Goal: Navigation & Orientation: Find specific page/section

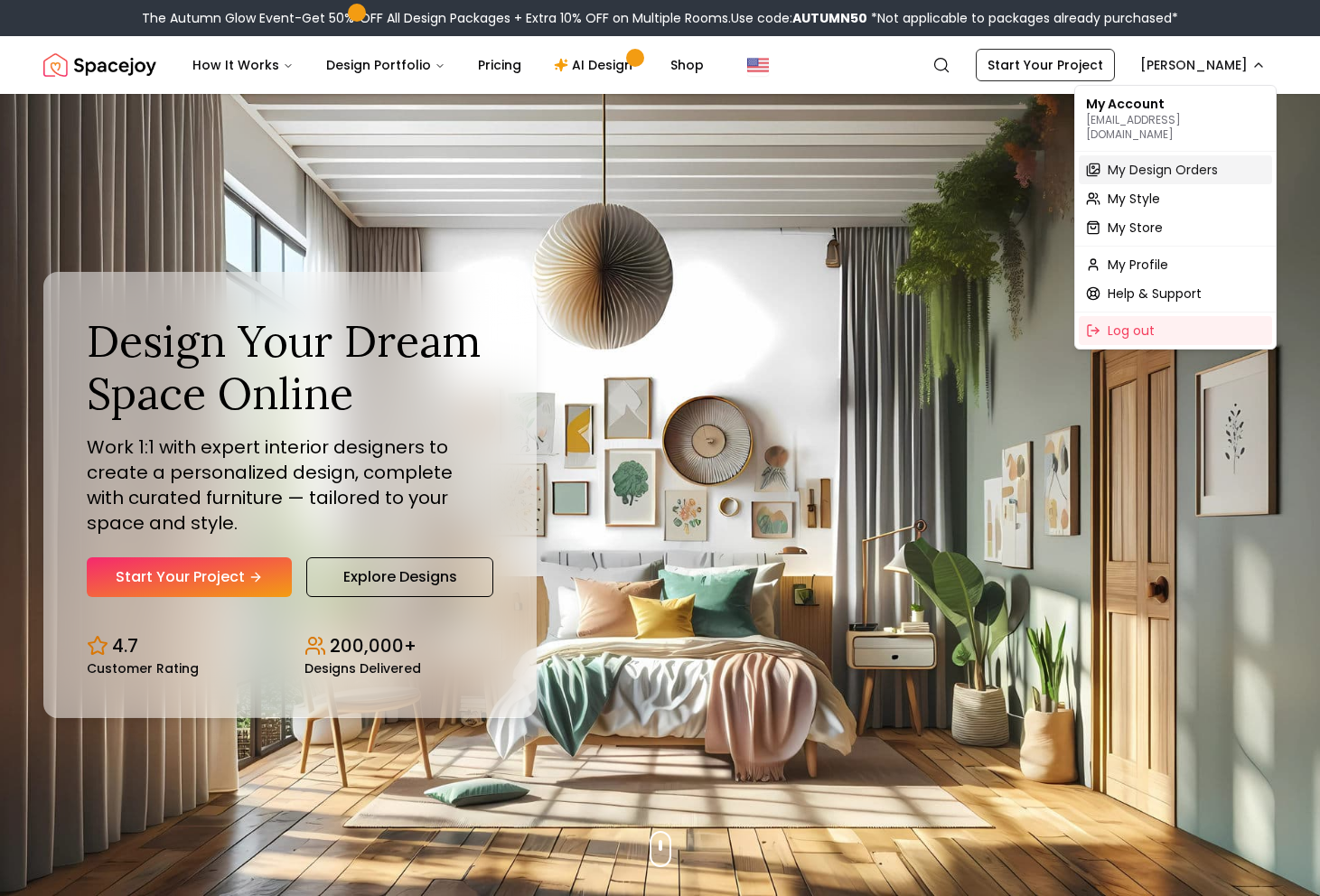
click at [1179, 161] on span "My Design Orders" at bounding box center [1162, 169] width 111 height 18
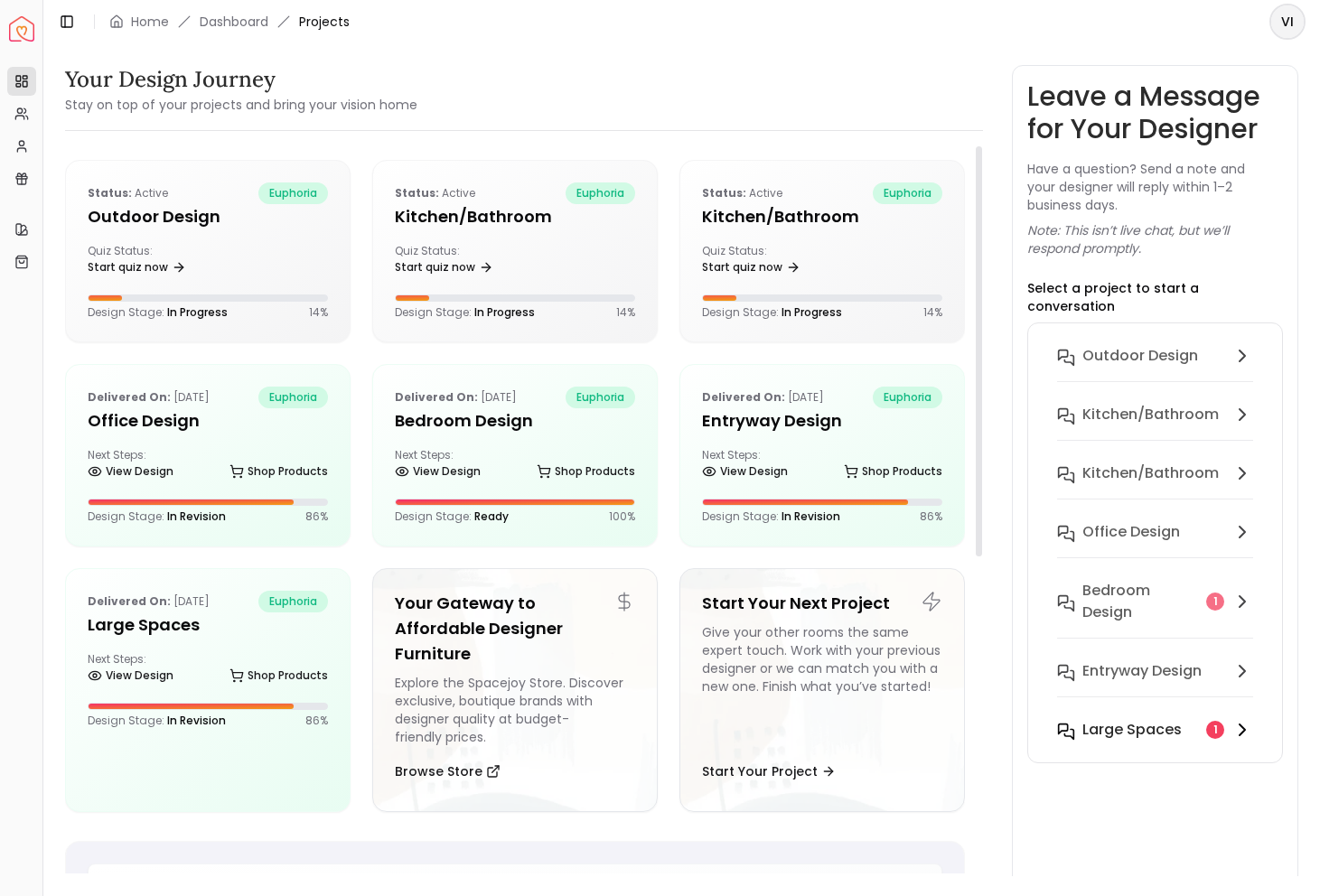
click at [1117, 719] on h6 "Large Spaces" at bounding box center [1132, 730] width 99 height 22
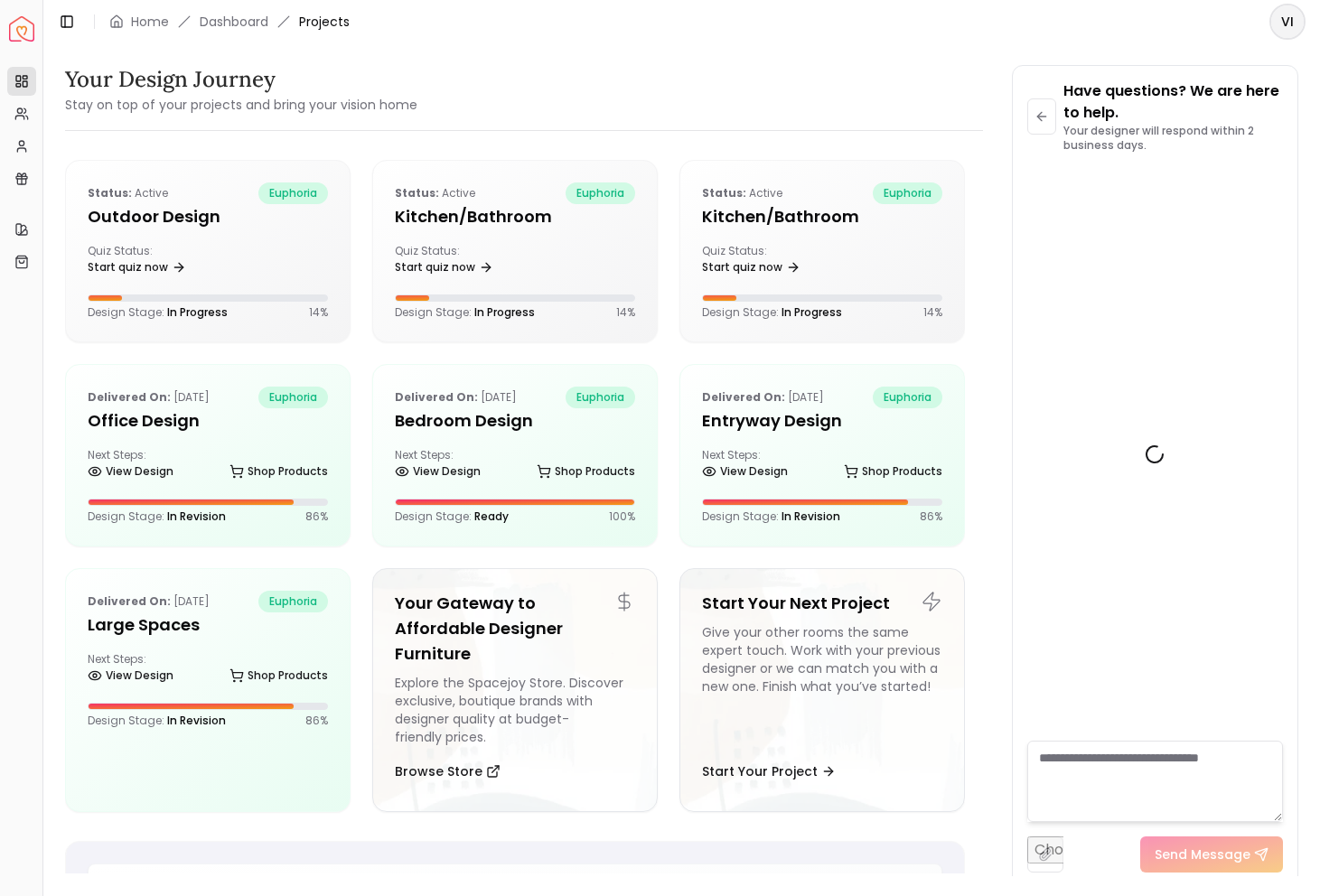
scroll to position [4528, 0]
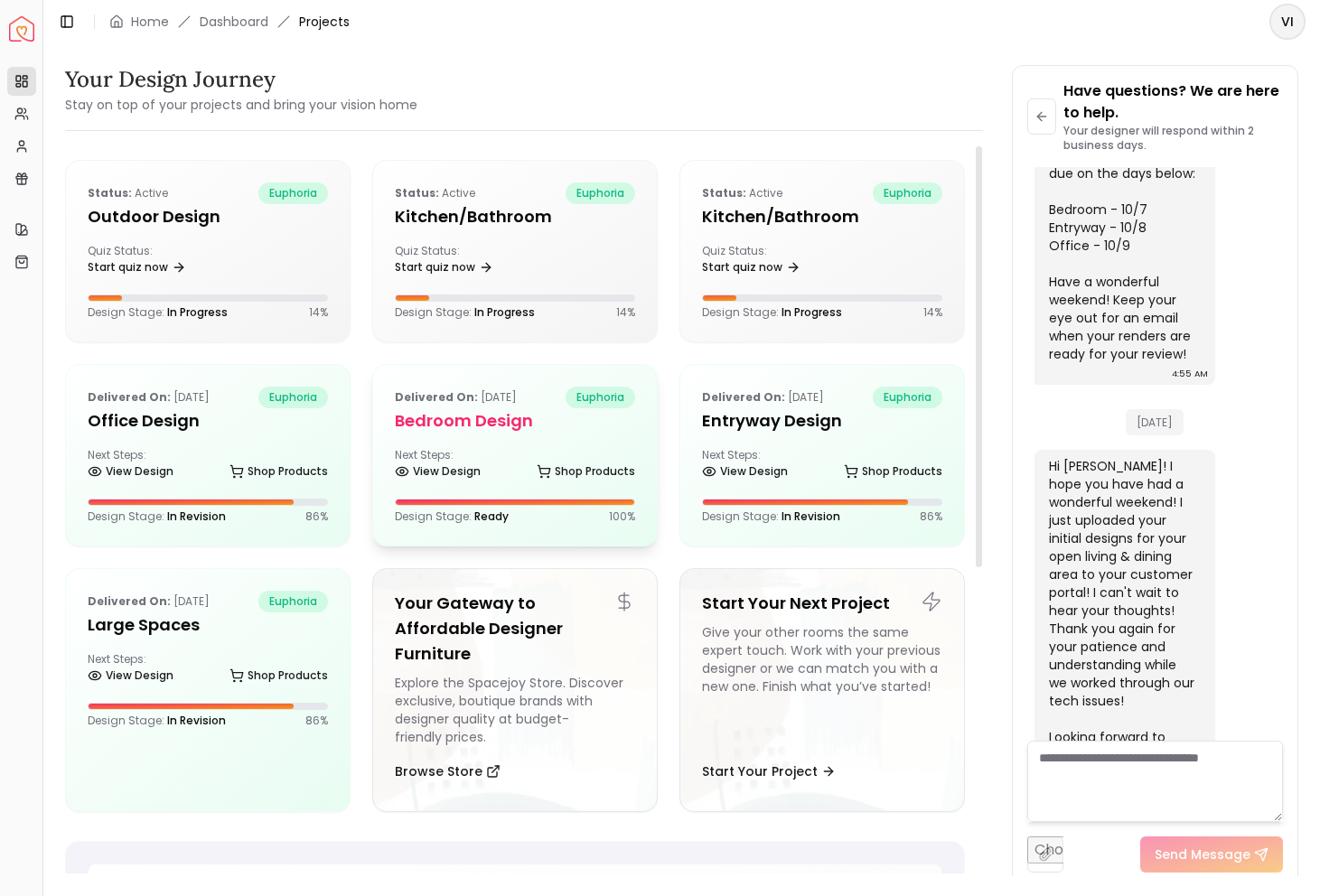
click at [467, 427] on h5 "Bedroom design" at bounding box center [515, 421] width 240 height 25
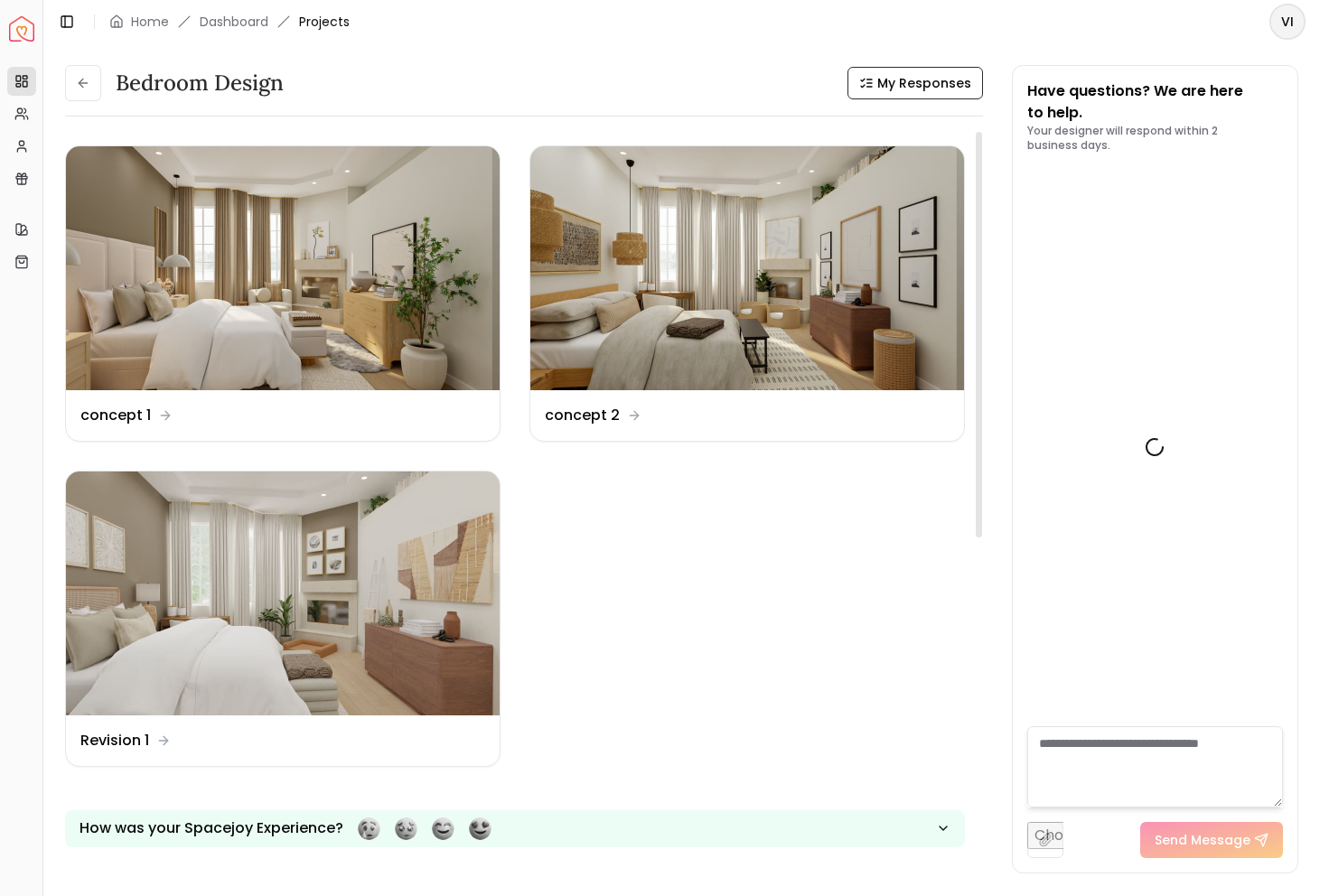
scroll to position [2078, 0]
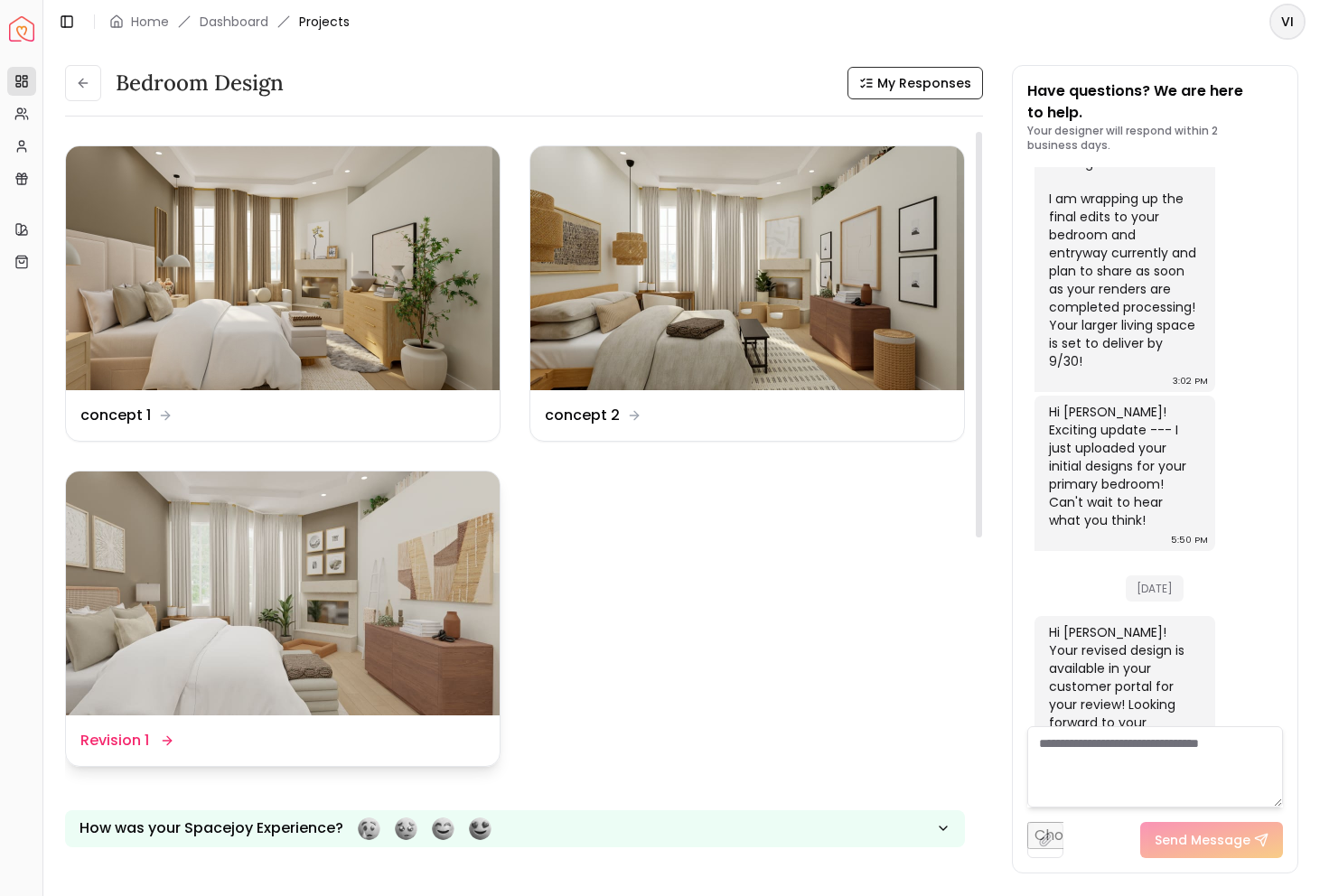
click at [238, 610] on img at bounding box center [283, 593] width 434 height 244
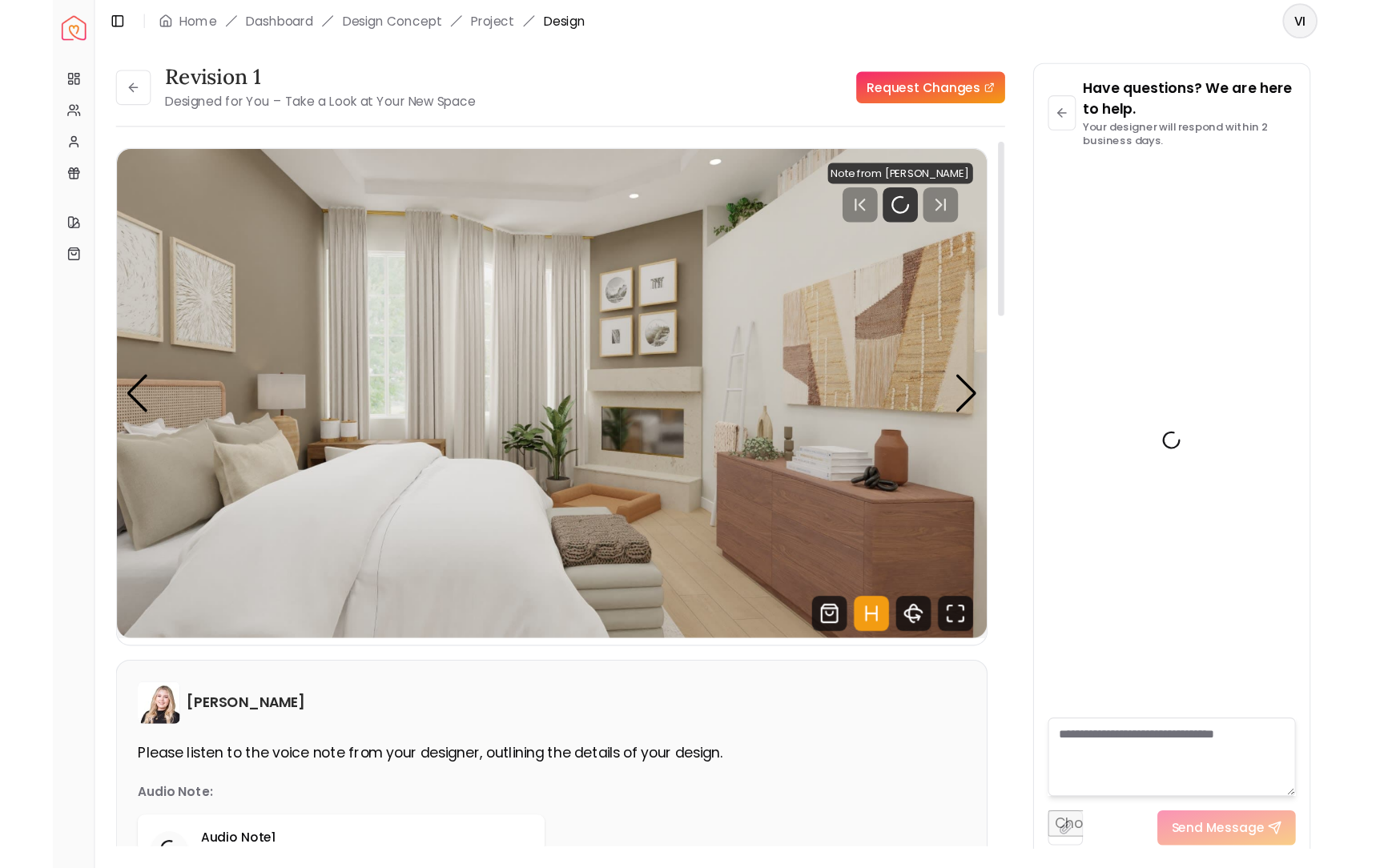
scroll to position [1829, 0]
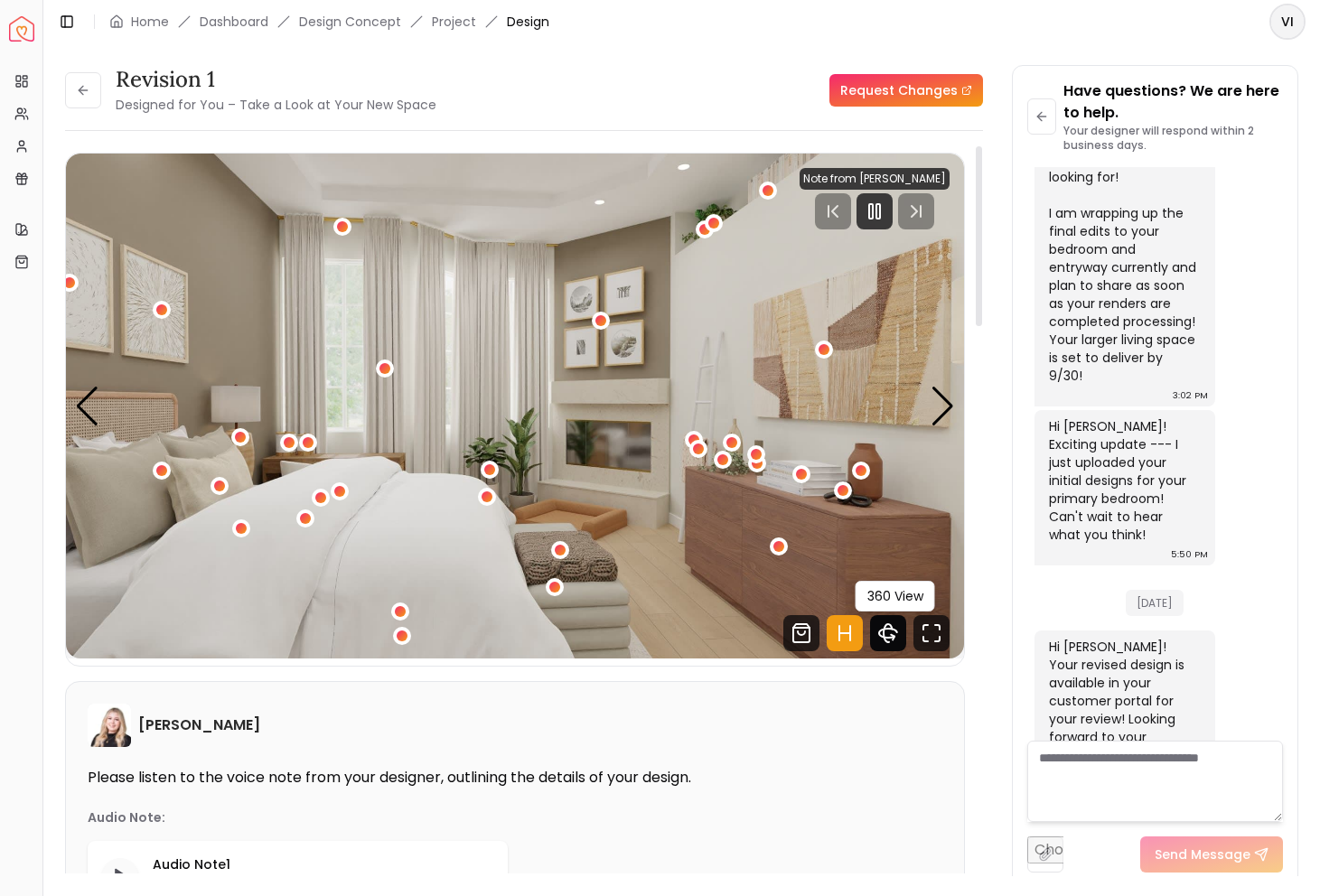
click at [890, 640] on icon "360 View" at bounding box center [888, 634] width 37 height 37
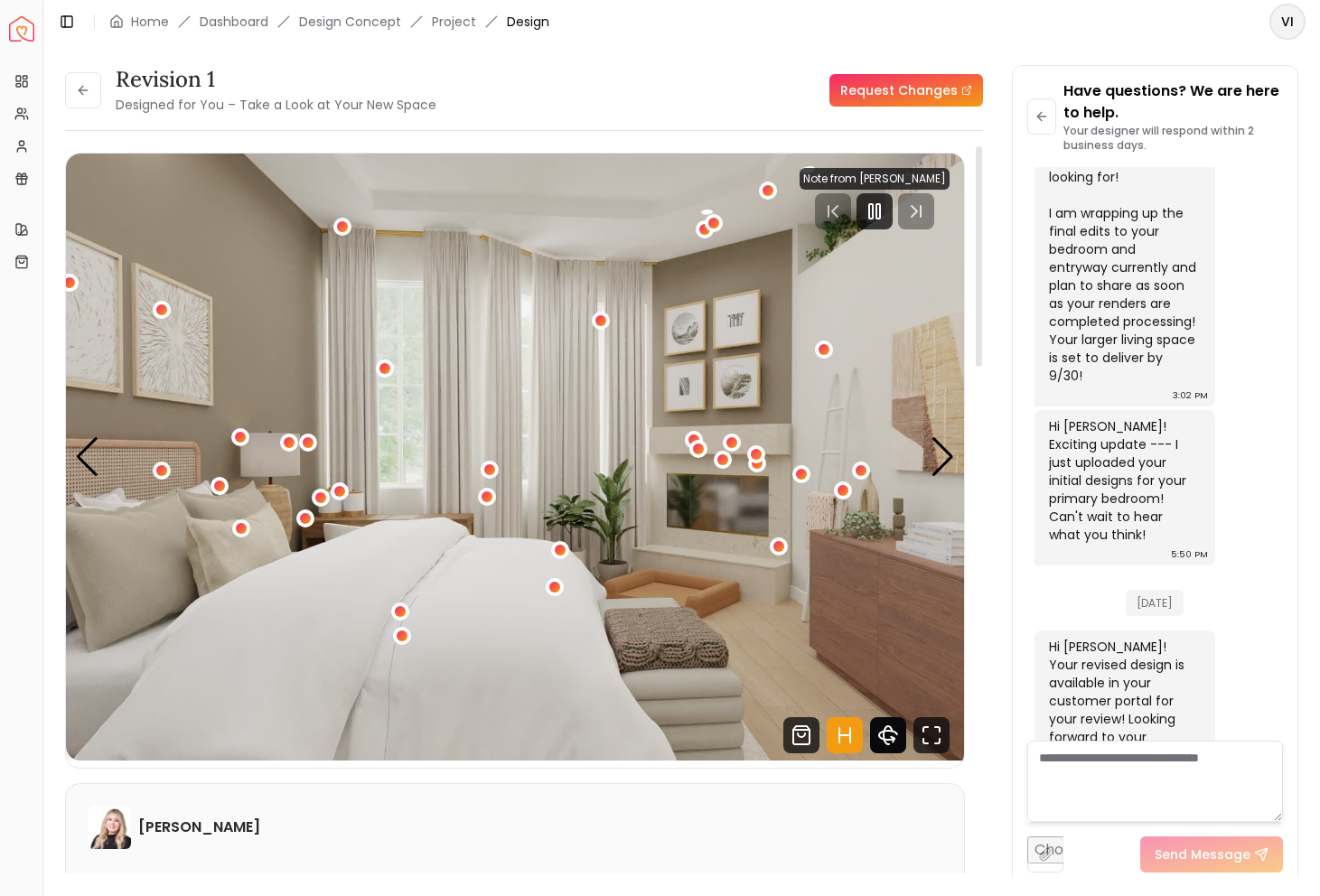
scroll to position [1457, 0]
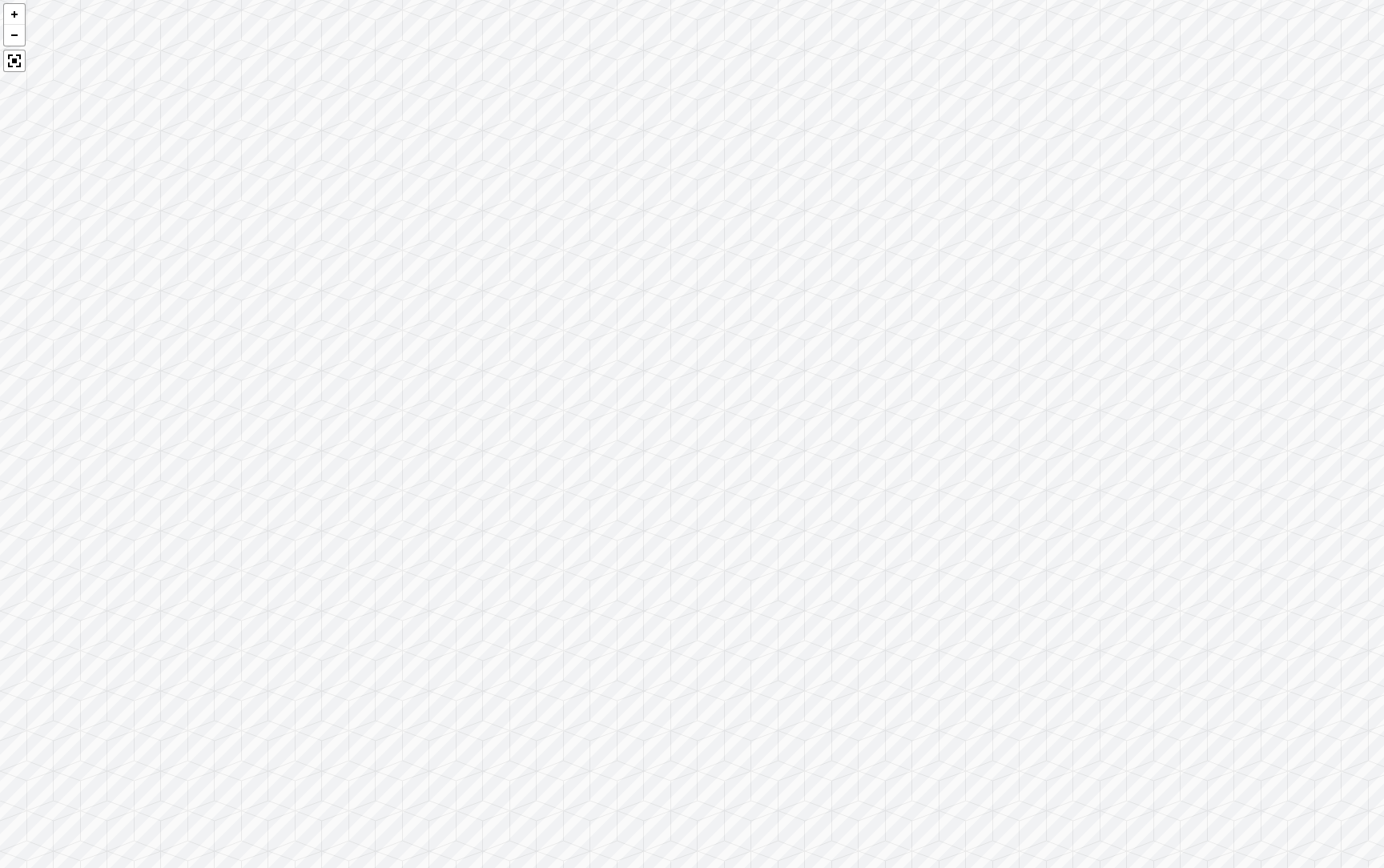
drag, startPoint x: 367, startPoint y: 465, endPoint x: 1074, endPoint y: 411, distance: 709.1
click at [1074, 411] on div at bounding box center [692, 434] width 1384 height 868
drag, startPoint x: 591, startPoint y: 466, endPoint x: 1105, endPoint y: 351, distance: 526.7
click at [1105, 351] on div at bounding box center [692, 434] width 1384 height 868
drag, startPoint x: 427, startPoint y: 305, endPoint x: 744, endPoint y: 334, distance: 318.3
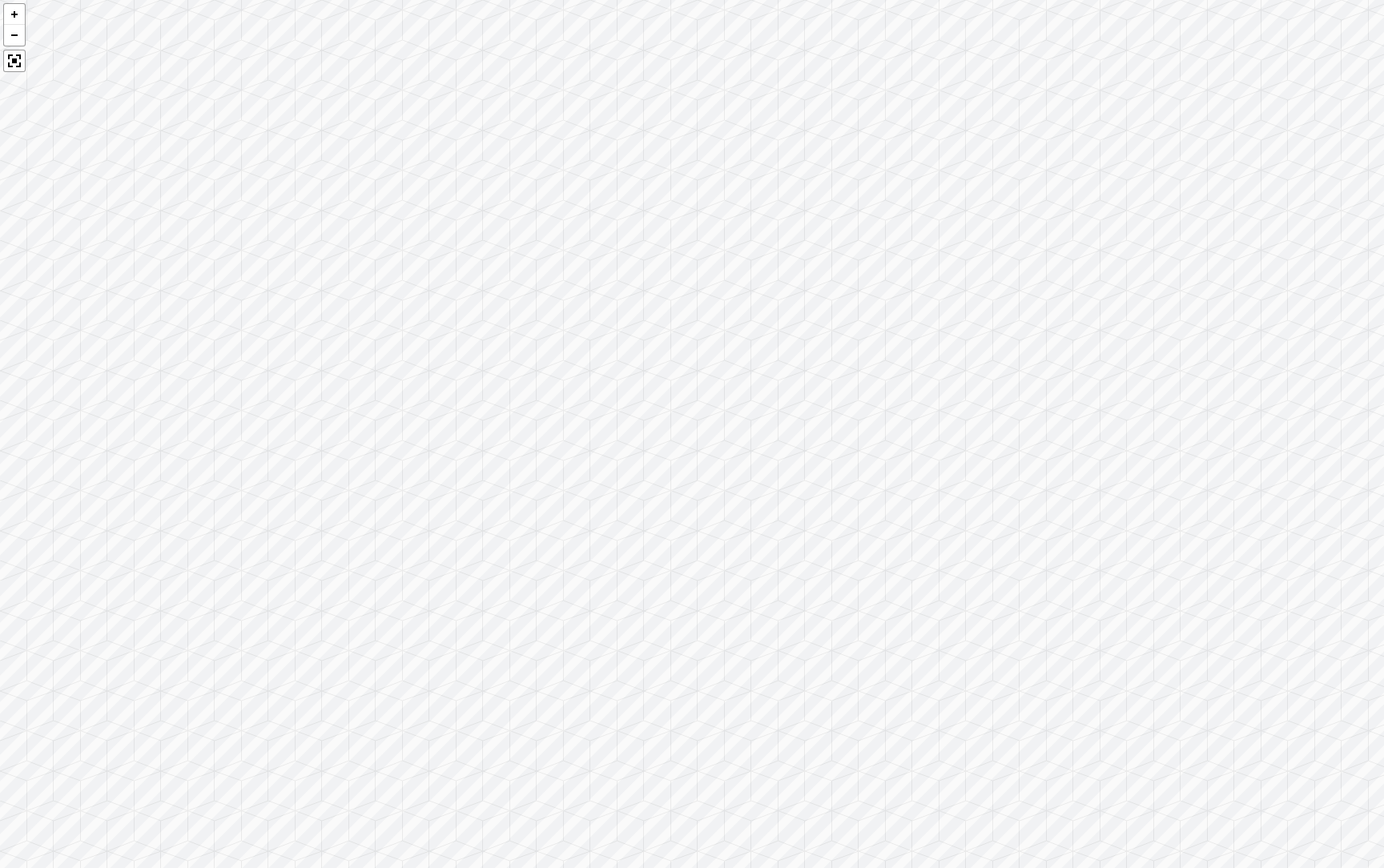
click at [744, 334] on div at bounding box center [692, 434] width 1384 height 868
drag, startPoint x: 505, startPoint y: 417, endPoint x: 712, endPoint y: 382, distance: 209.9
click at [714, 384] on div at bounding box center [692, 434] width 1384 height 868
drag, startPoint x: 258, startPoint y: 437, endPoint x: 856, endPoint y: 400, distance: 599.1
click at [856, 401] on div at bounding box center [692, 434] width 1384 height 868
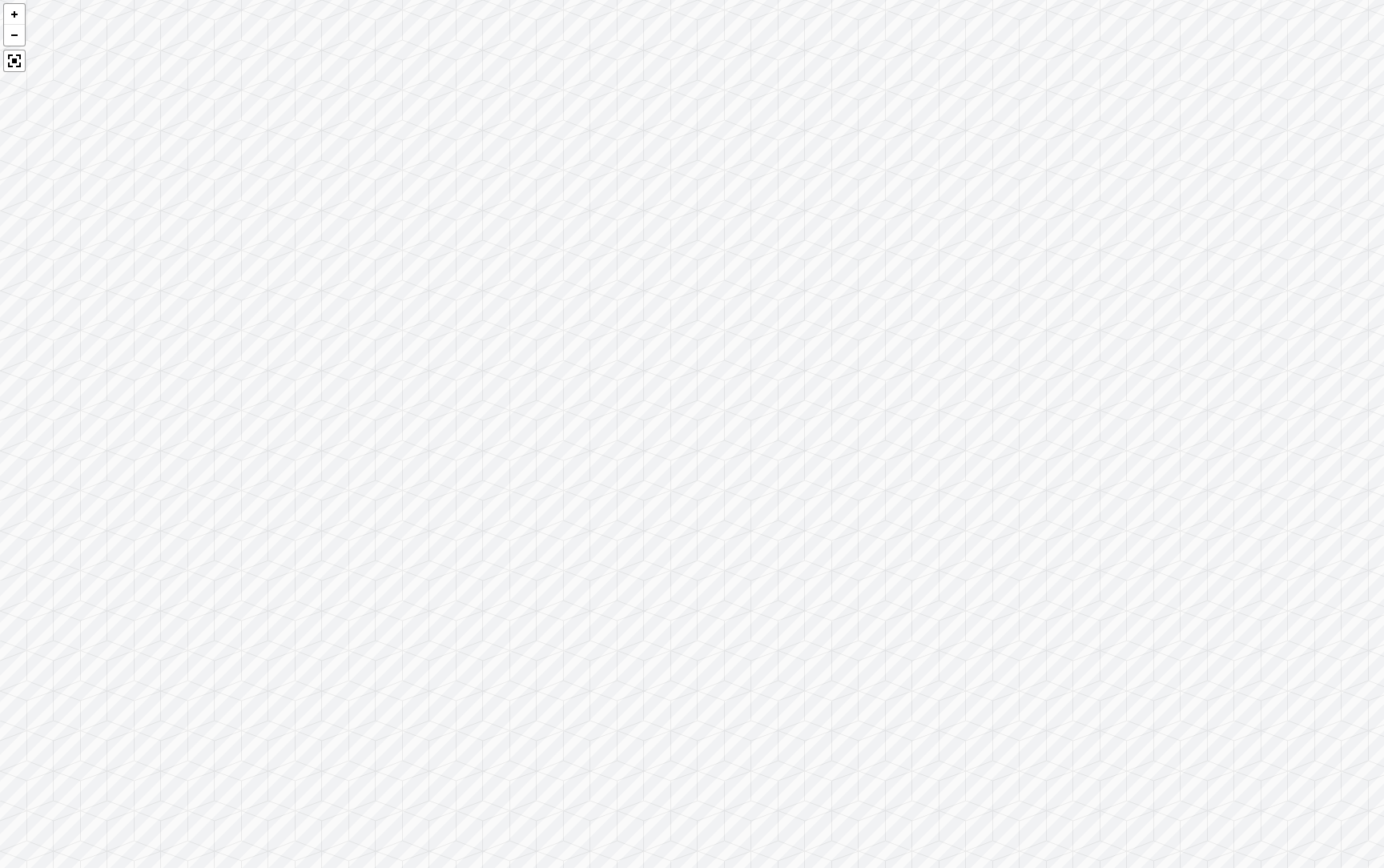
drag, startPoint x: 447, startPoint y: 444, endPoint x: 1179, endPoint y: 415, distance: 732.6
click at [1169, 415] on div at bounding box center [692, 434] width 1384 height 868
drag, startPoint x: 377, startPoint y: 565, endPoint x: 890, endPoint y: 828, distance: 576.5
click at [890, 793] on div at bounding box center [692, 434] width 1384 height 868
drag, startPoint x: 387, startPoint y: 529, endPoint x: 985, endPoint y: 600, distance: 602.2
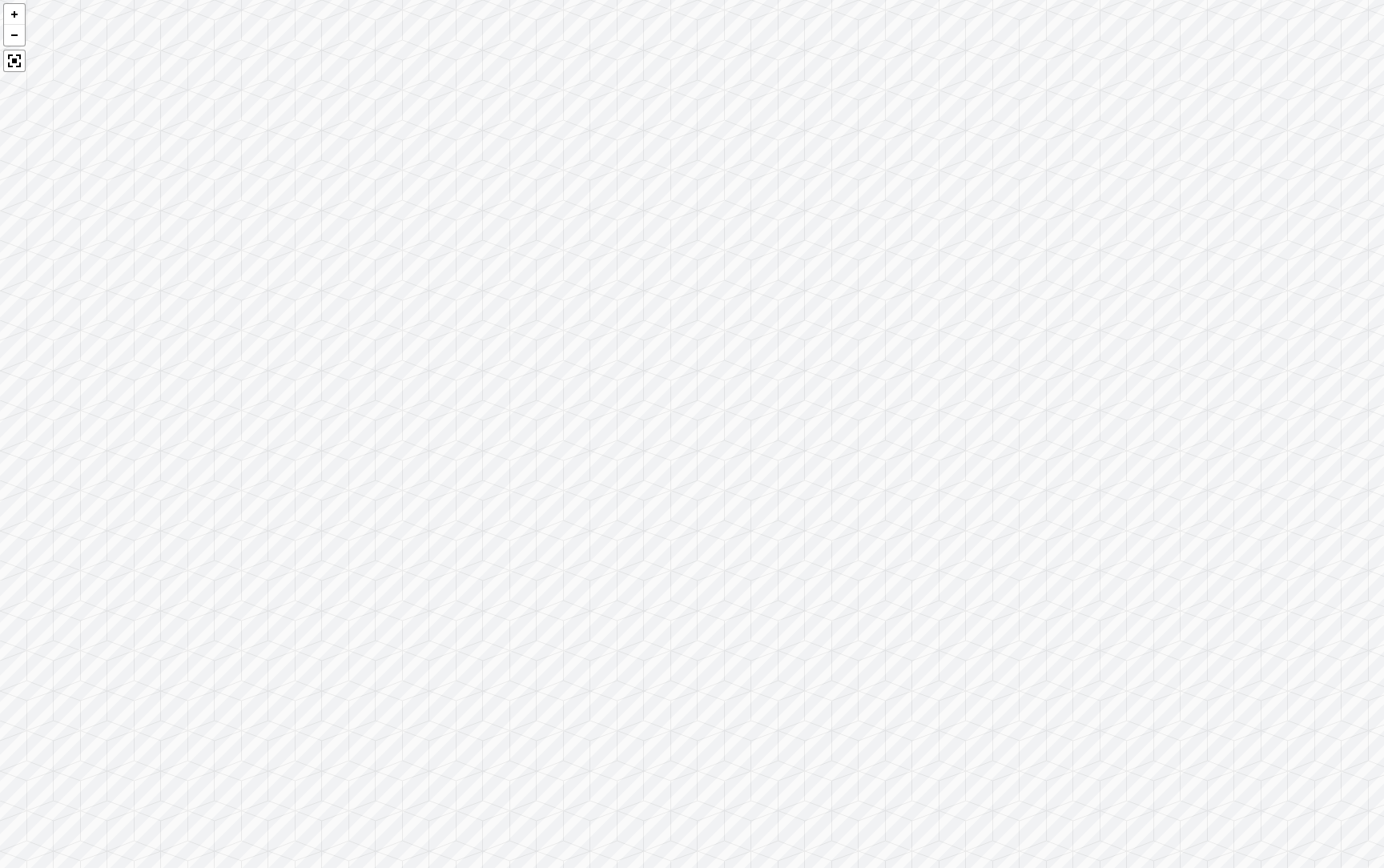
click at [985, 600] on div at bounding box center [692, 434] width 1384 height 868
drag, startPoint x: 515, startPoint y: 684, endPoint x: 1226, endPoint y: 481, distance: 739.4
click at [1169, 481] on div at bounding box center [692, 434] width 1384 height 868
drag, startPoint x: 816, startPoint y: 609, endPoint x: 855, endPoint y: 578, distance: 49.8
click at [856, 578] on div at bounding box center [692, 434] width 1384 height 868
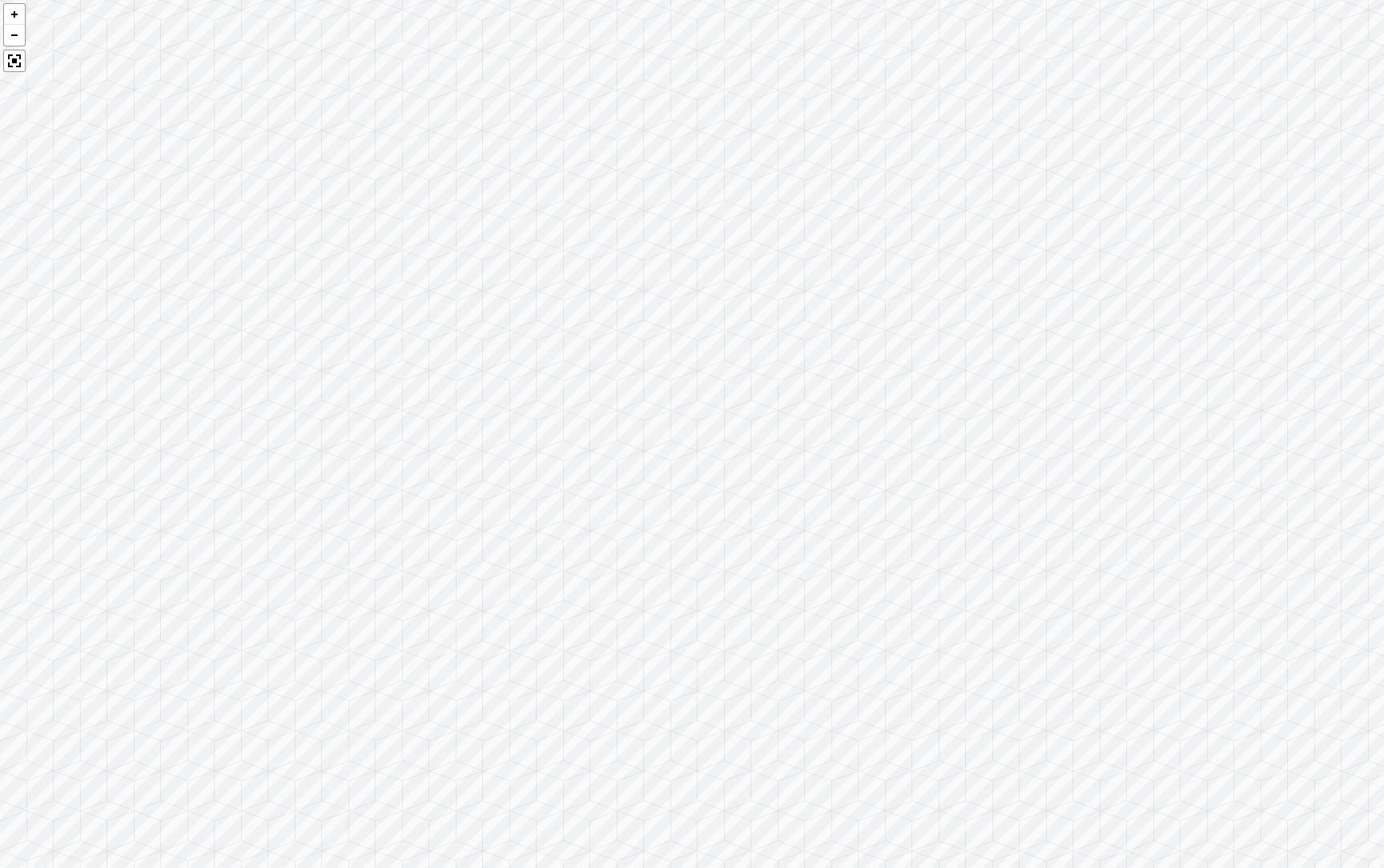
drag, startPoint x: 122, startPoint y: 544, endPoint x: 1004, endPoint y: 544, distance: 882.0
click at [1004, 544] on div at bounding box center [692, 434] width 1384 height 868
drag, startPoint x: 628, startPoint y: 455, endPoint x: 876, endPoint y: 449, distance: 248.1
click at [876, 449] on div at bounding box center [692, 434] width 1384 height 868
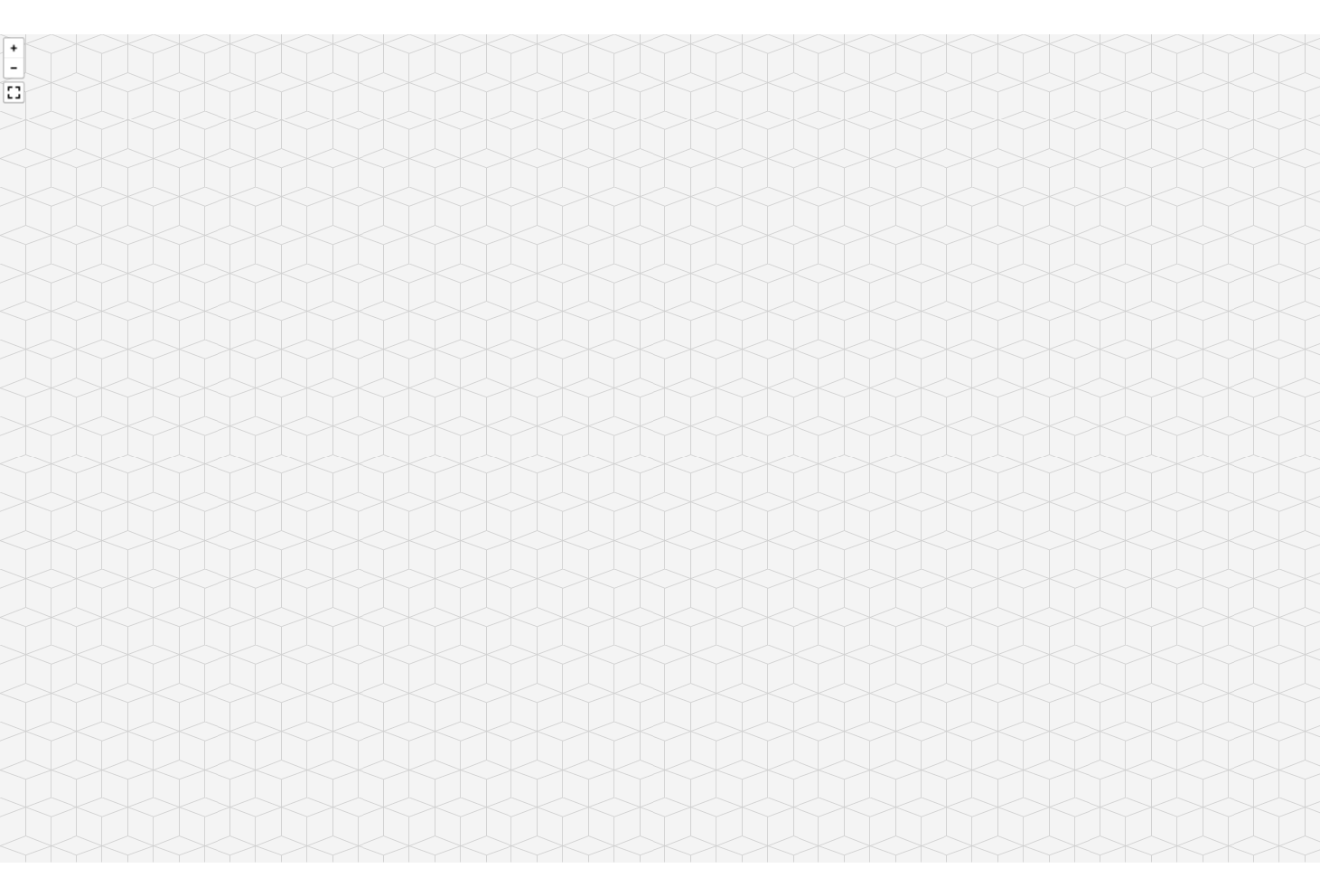
scroll to position [2064, 0]
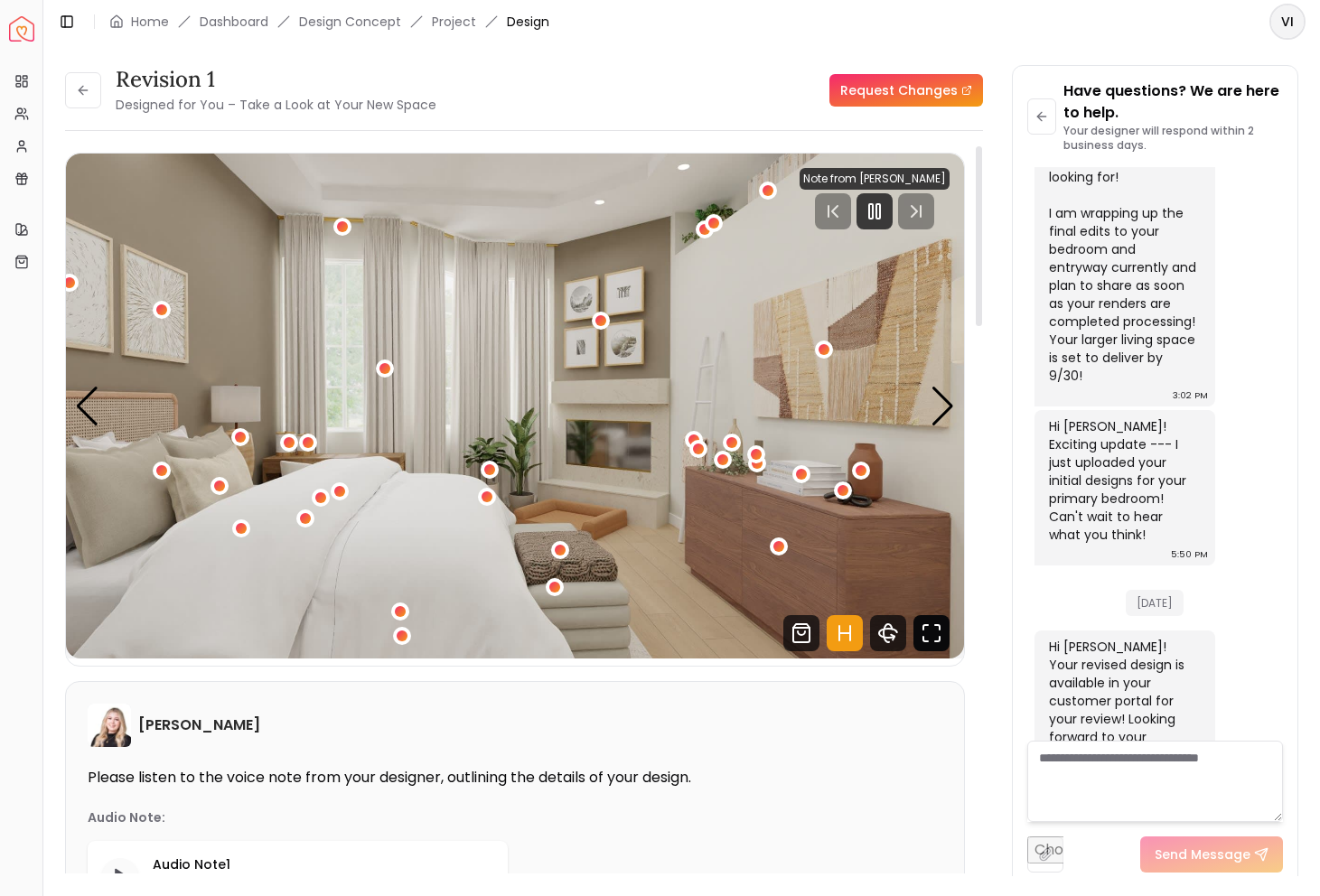
click at [930, 650] on icon "Fullscreen" at bounding box center [932, 634] width 37 height 37
click at [78, 83] on icon at bounding box center [83, 89] width 14 height 14
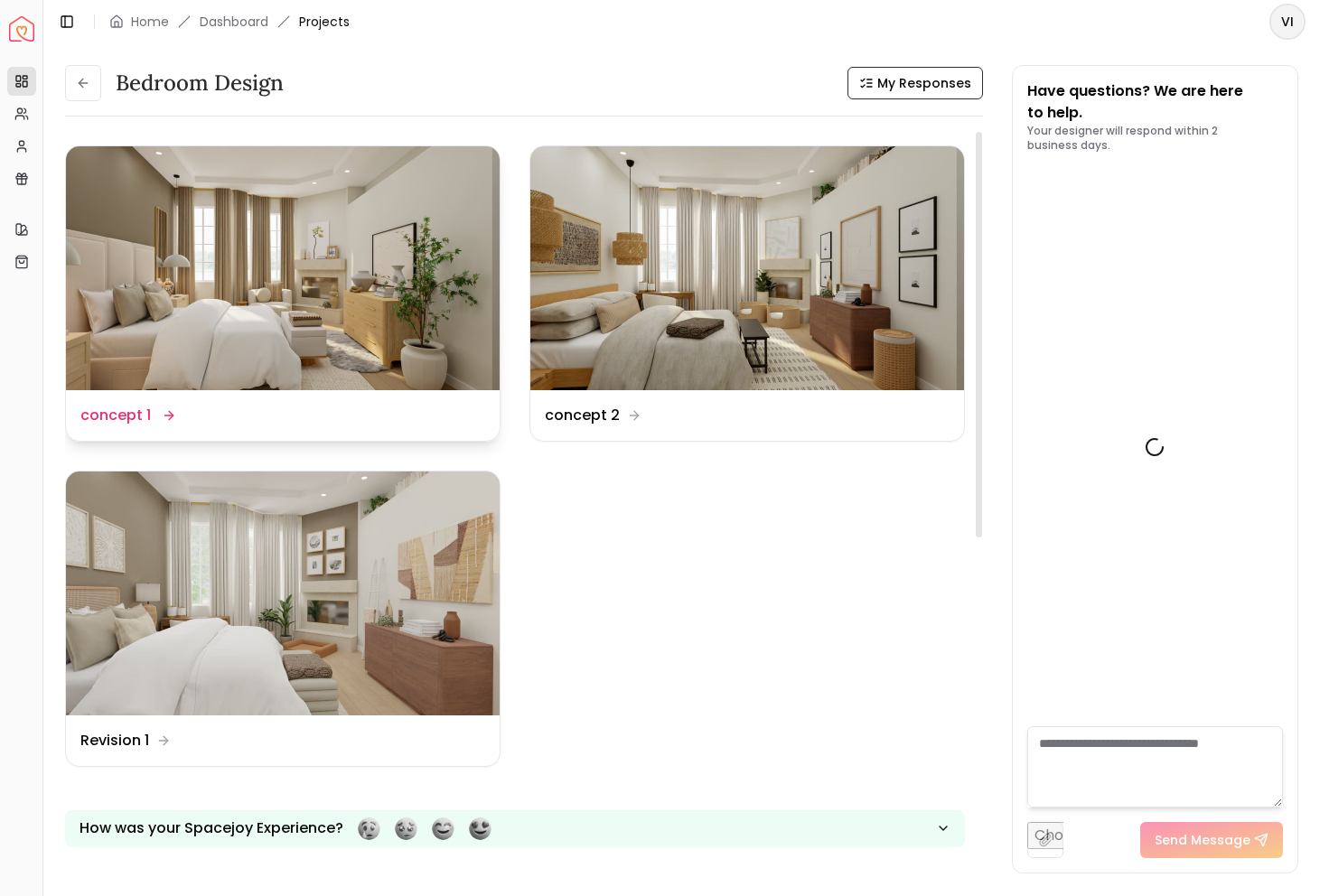
scroll to position [2078, 0]
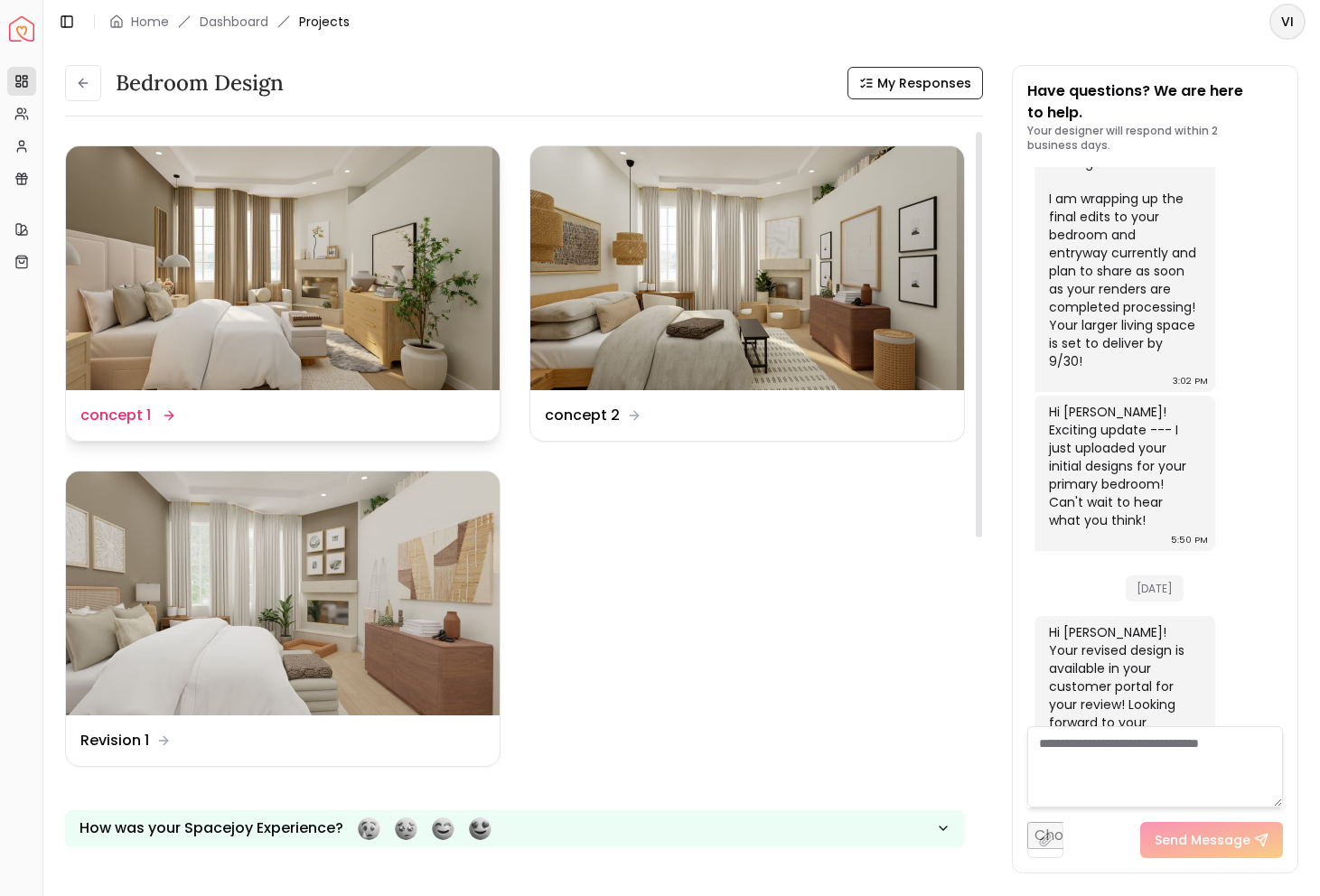
click at [274, 253] on img at bounding box center [283, 268] width 434 height 244
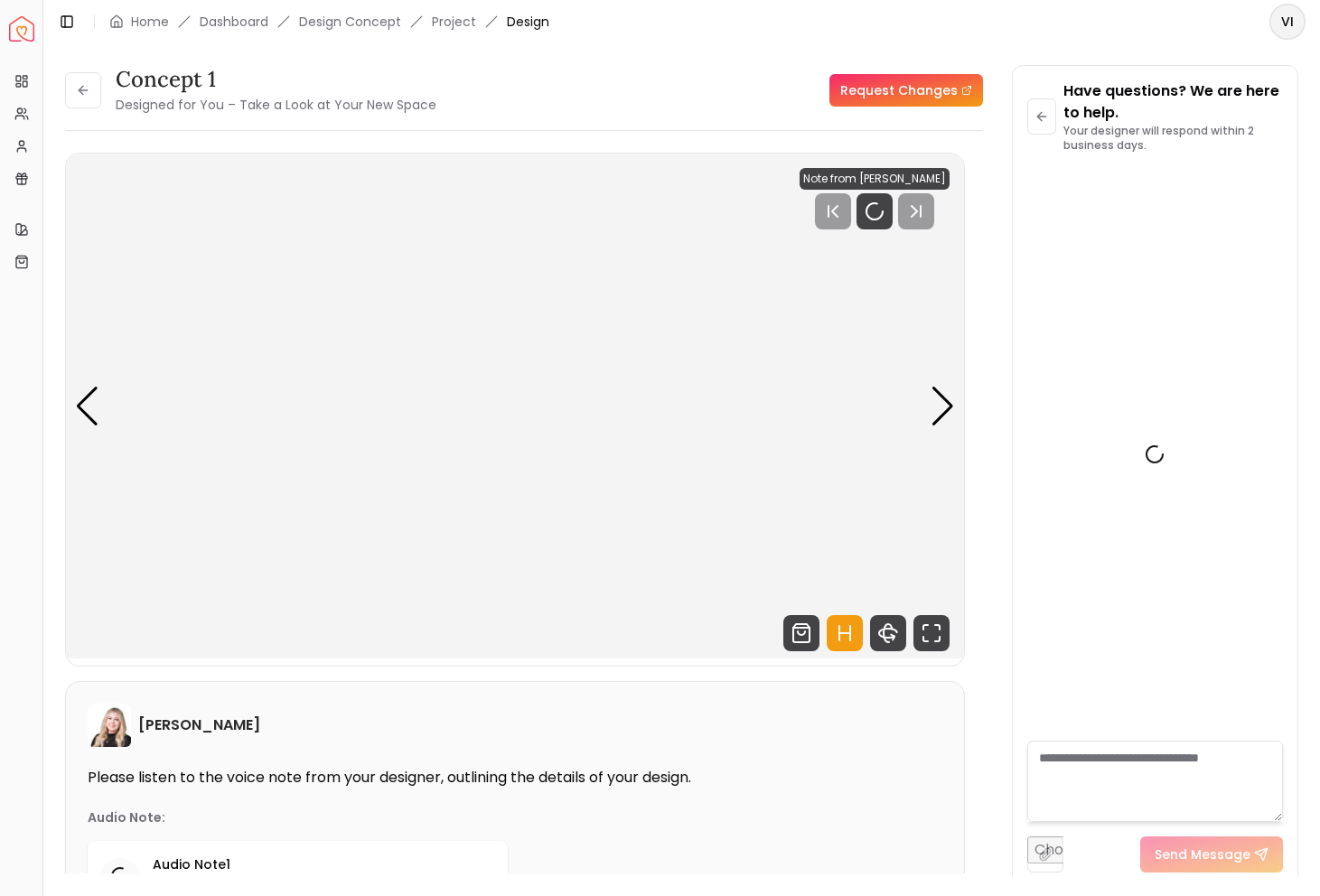
scroll to position [2064, 0]
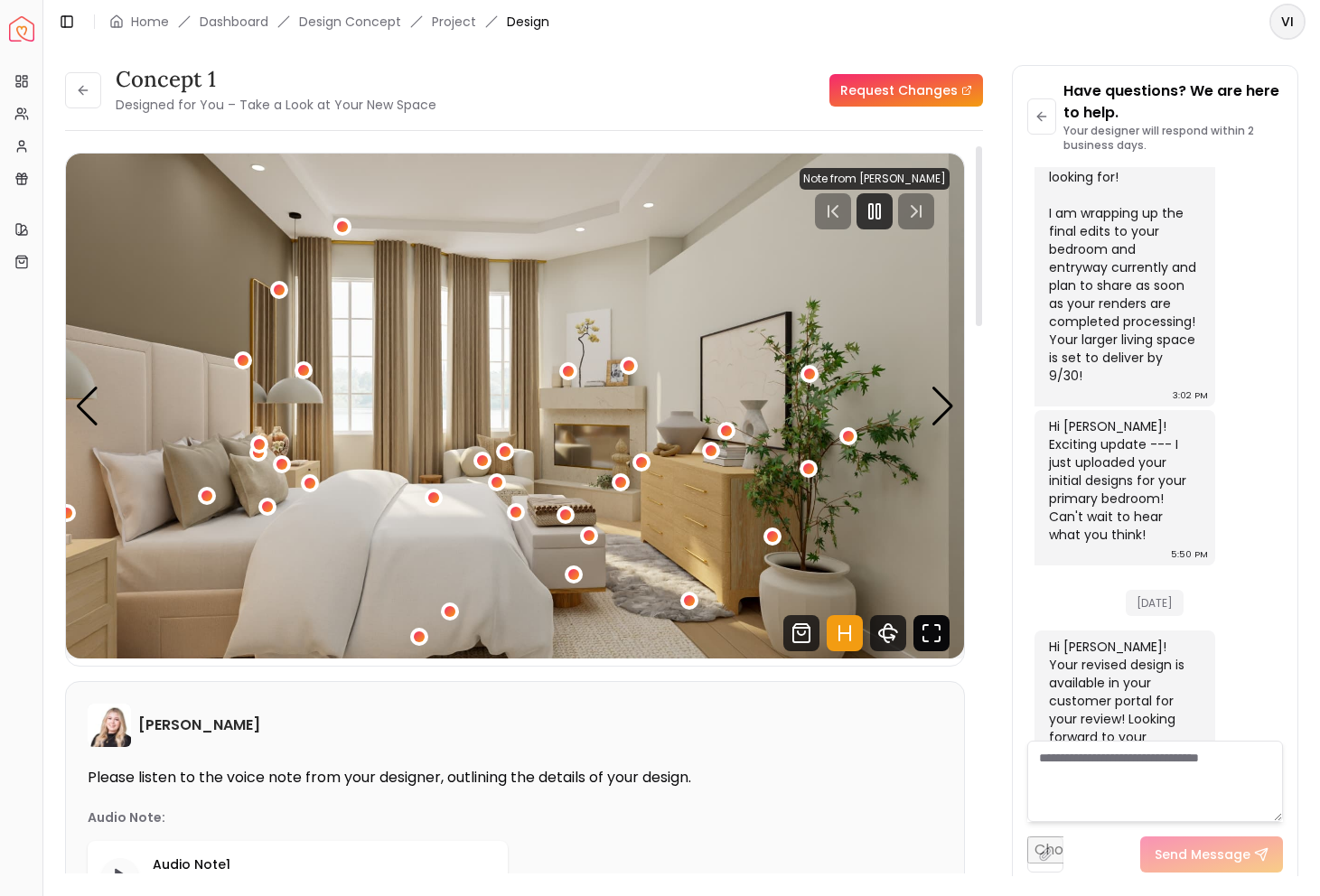
click at [941, 639] on icon "Fullscreen" at bounding box center [932, 634] width 37 height 37
click at [68, 80] on button at bounding box center [84, 90] width 37 height 37
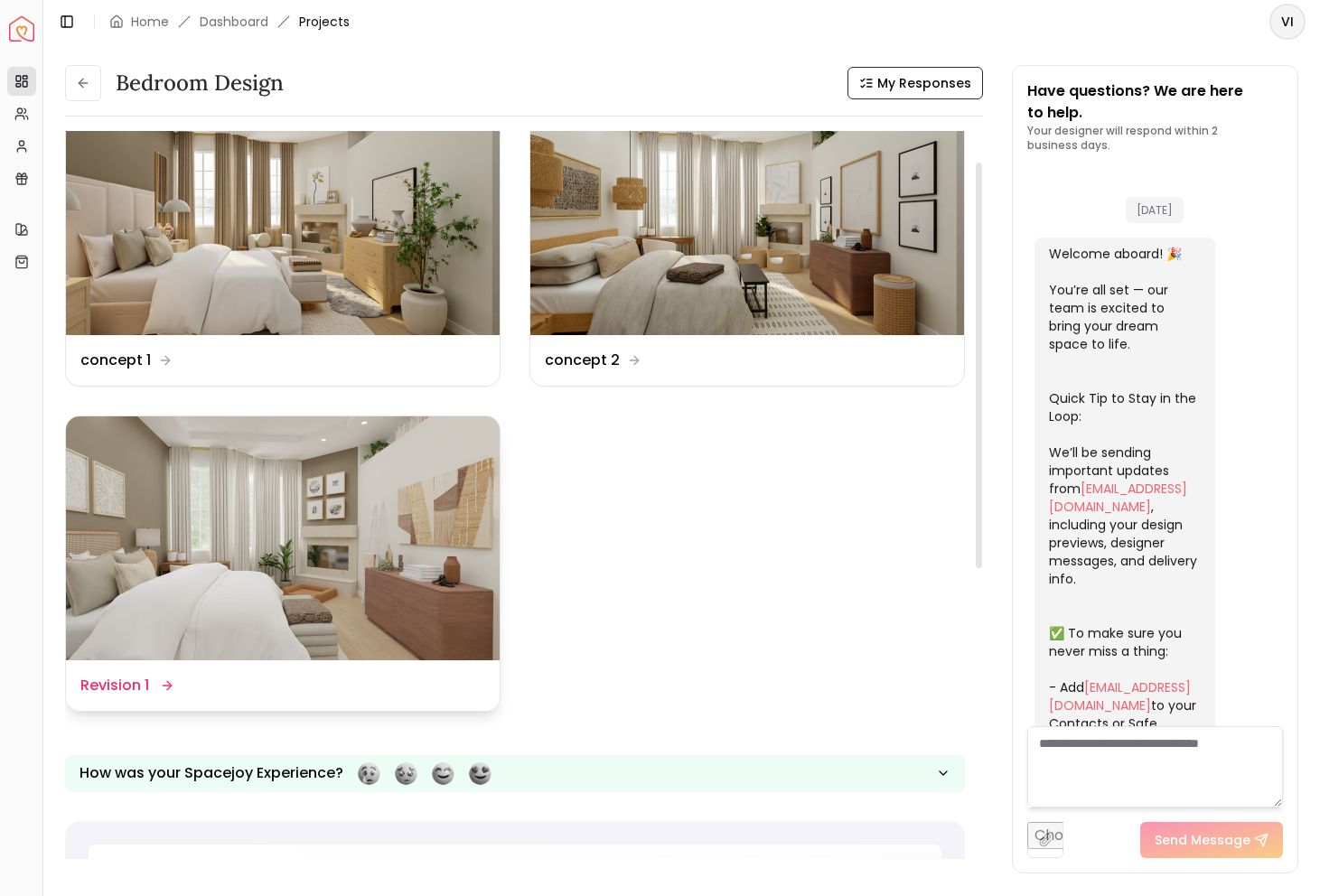
scroll to position [2078, 0]
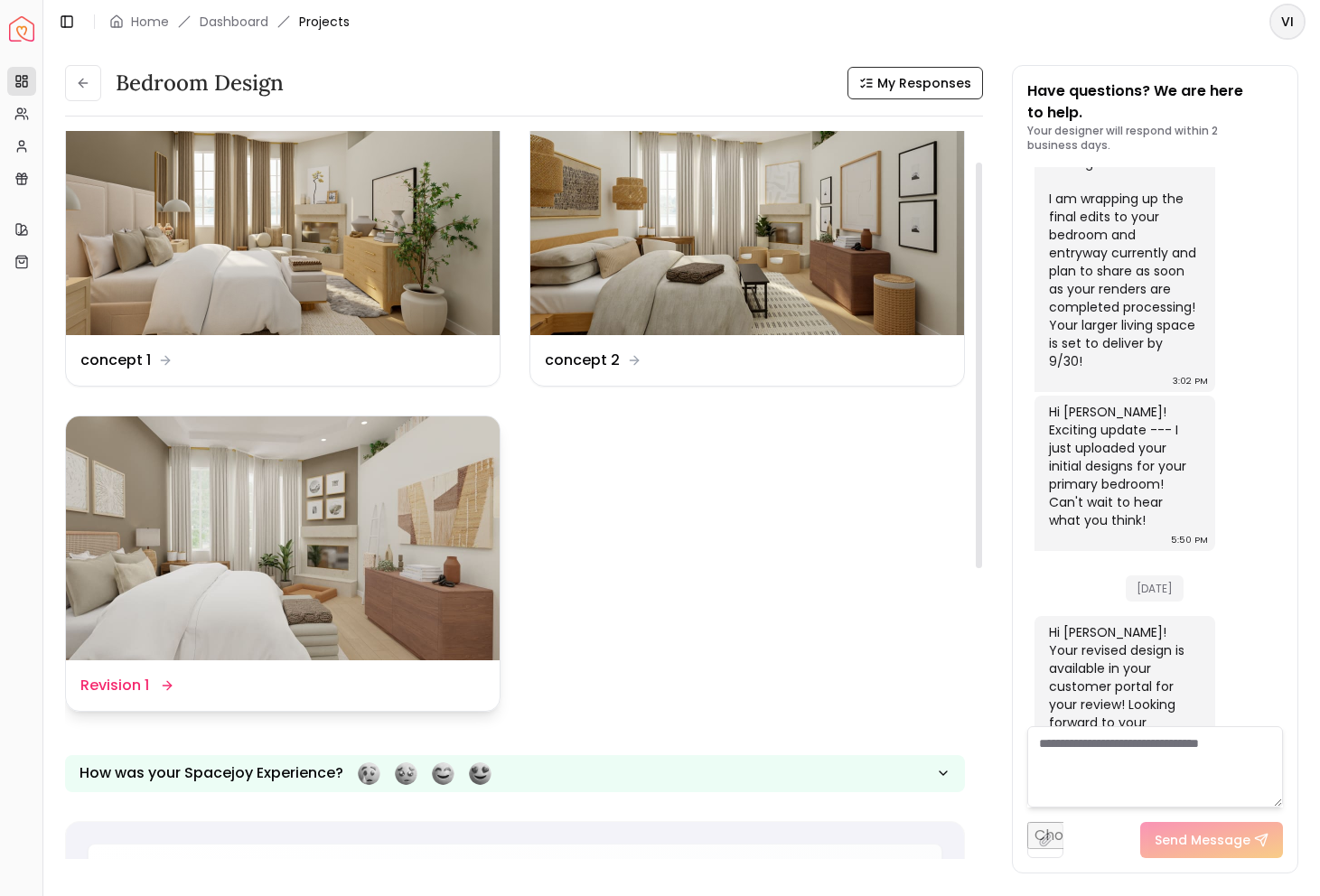
click at [441, 510] on img at bounding box center [283, 538] width 434 height 244
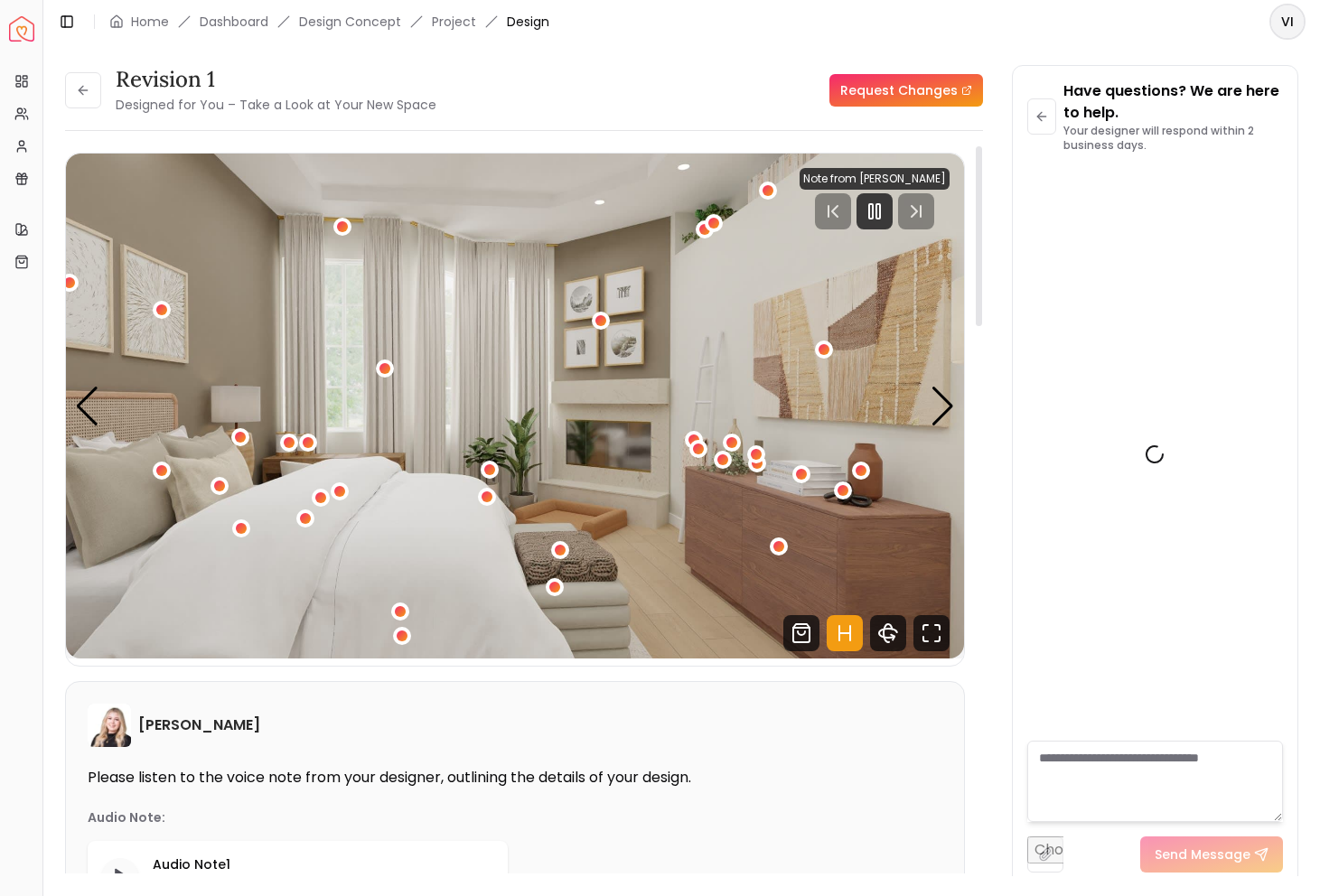
click at [862, 350] on img "1 / 5" at bounding box center [515, 406] width 898 height 505
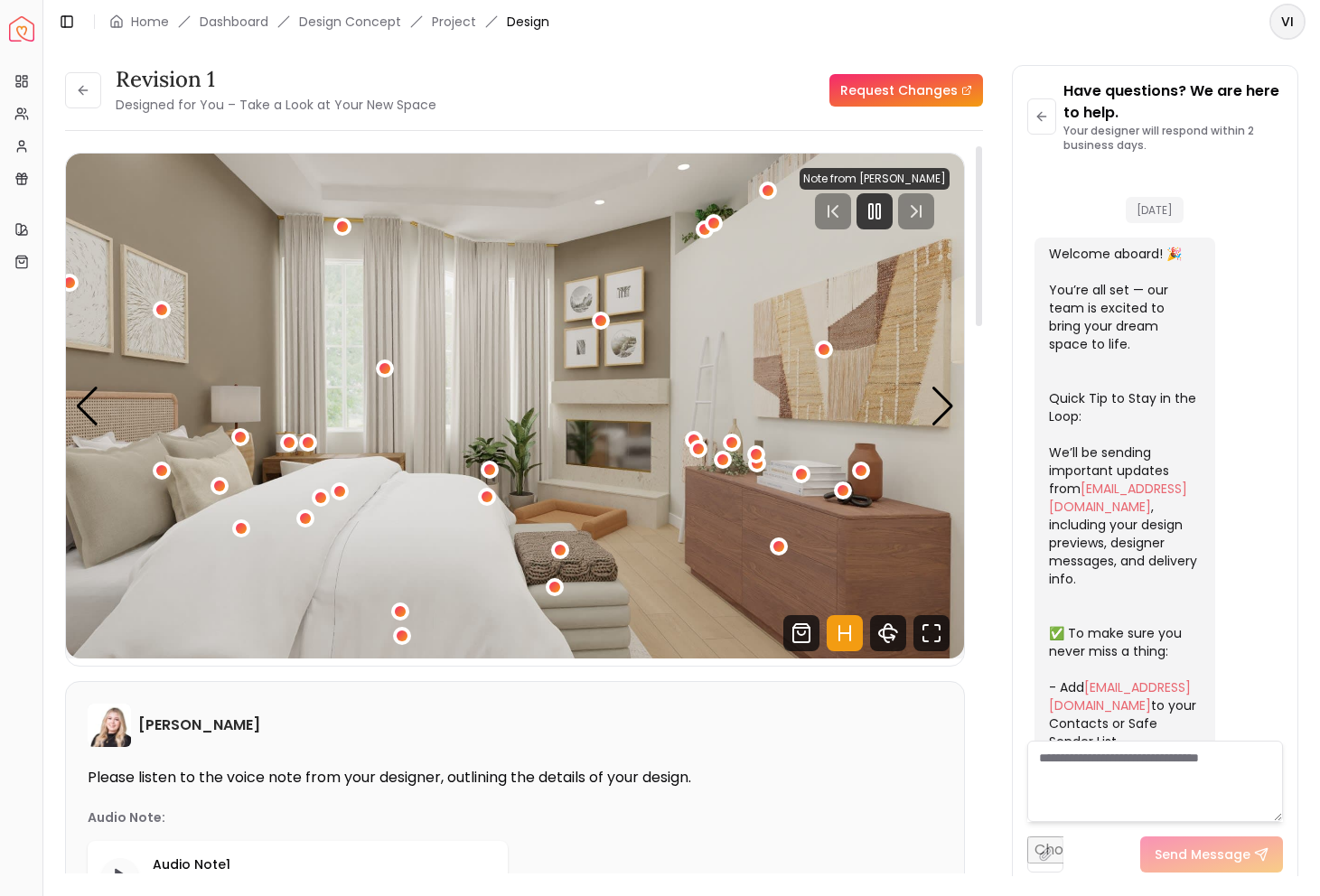
scroll to position [2064, 0]
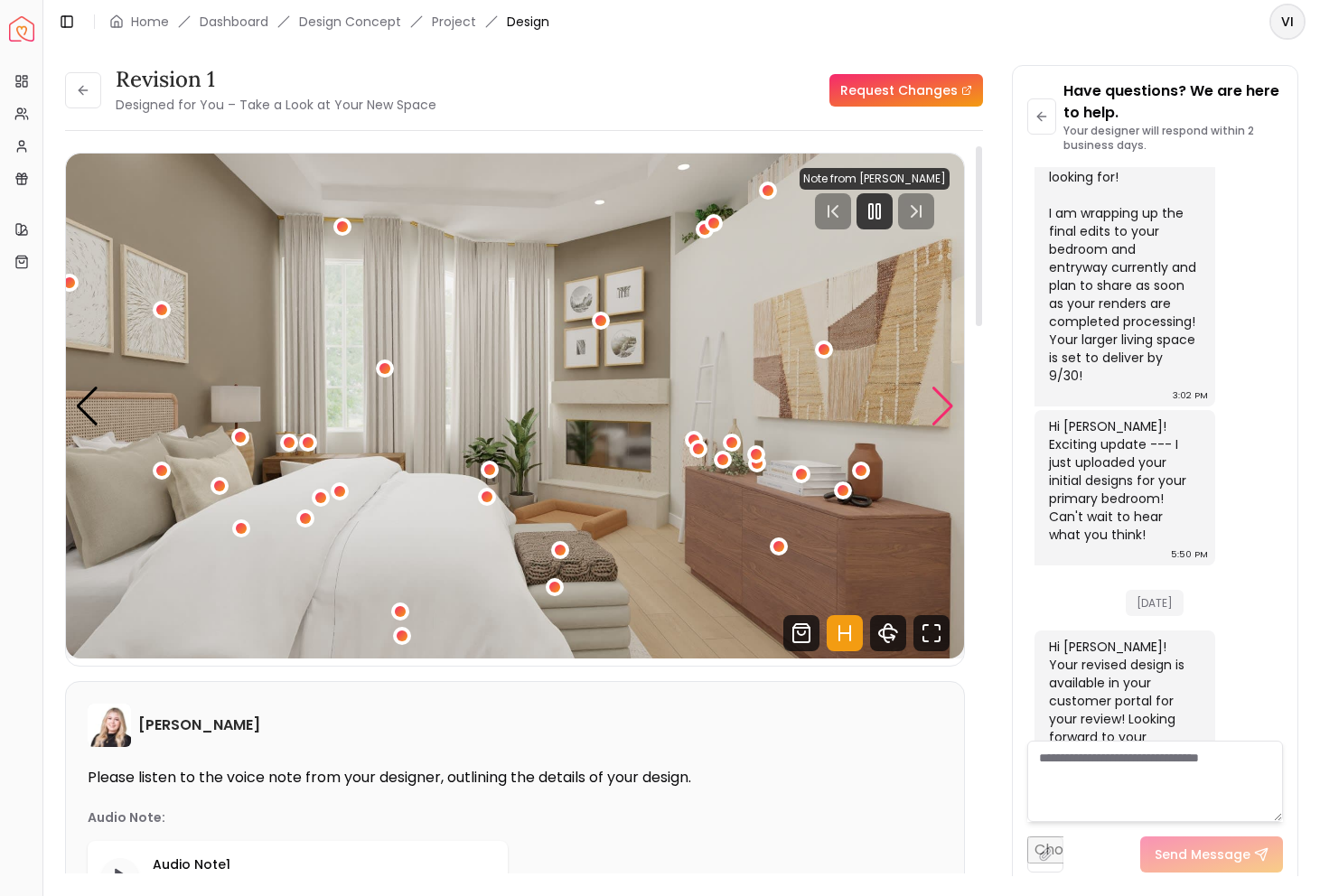
click at [945, 413] on div "Next slide" at bounding box center [942, 406] width 24 height 39
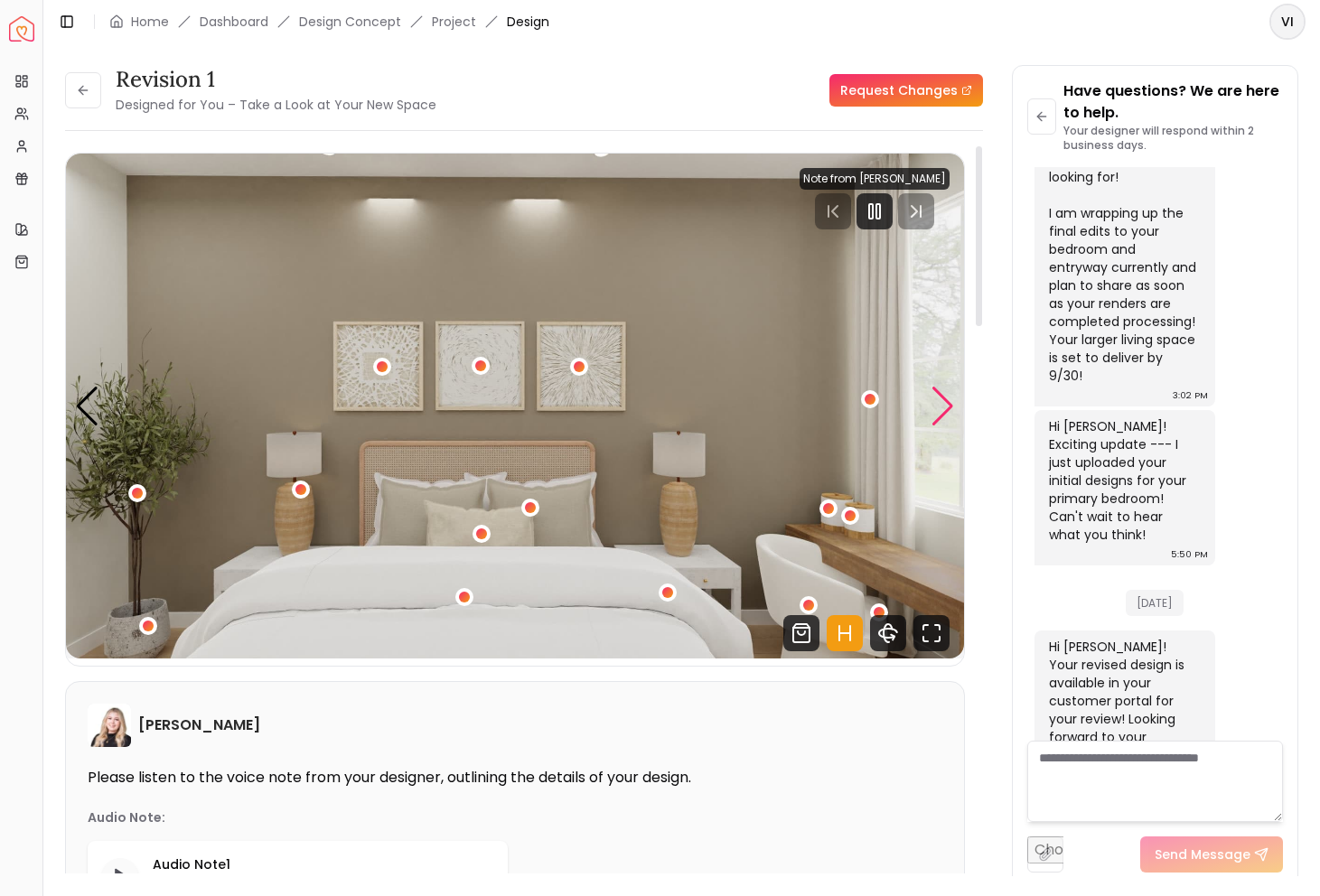
click at [931, 419] on div "Next slide" at bounding box center [942, 406] width 24 height 39
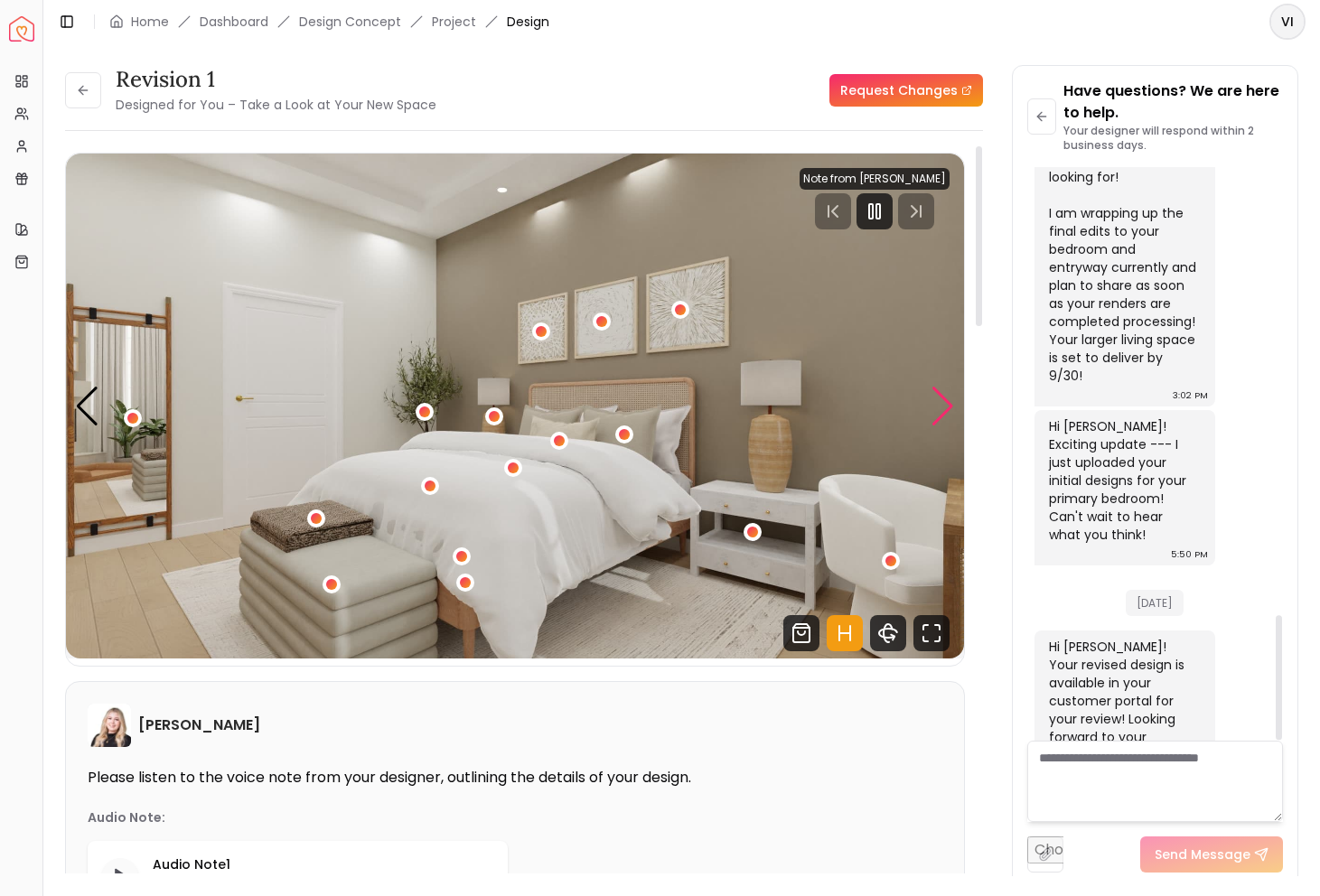
click at [938, 398] on div "Next slide" at bounding box center [942, 406] width 24 height 39
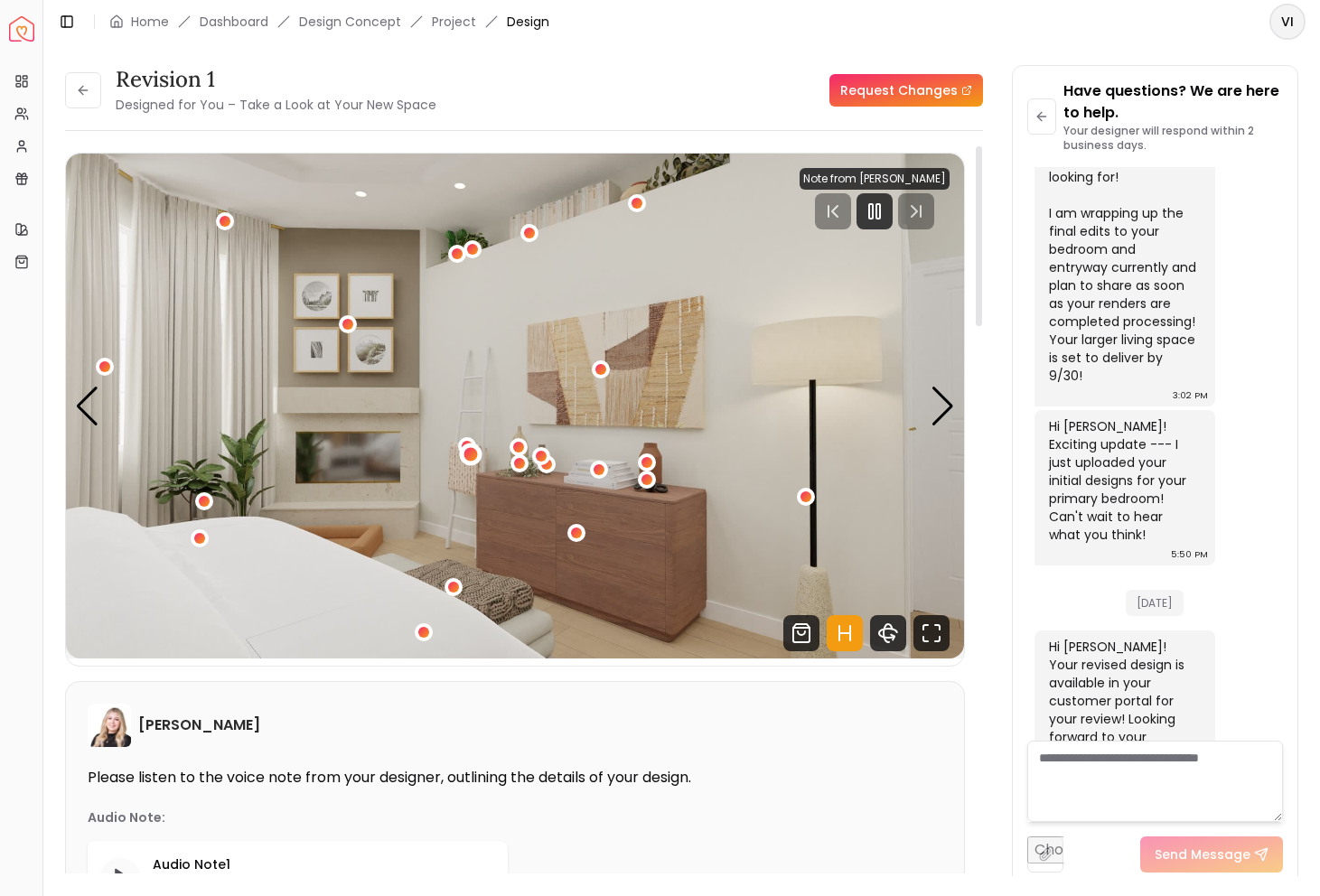
click at [462, 449] on div "4 / 5" at bounding box center [469, 454] width 22 height 22
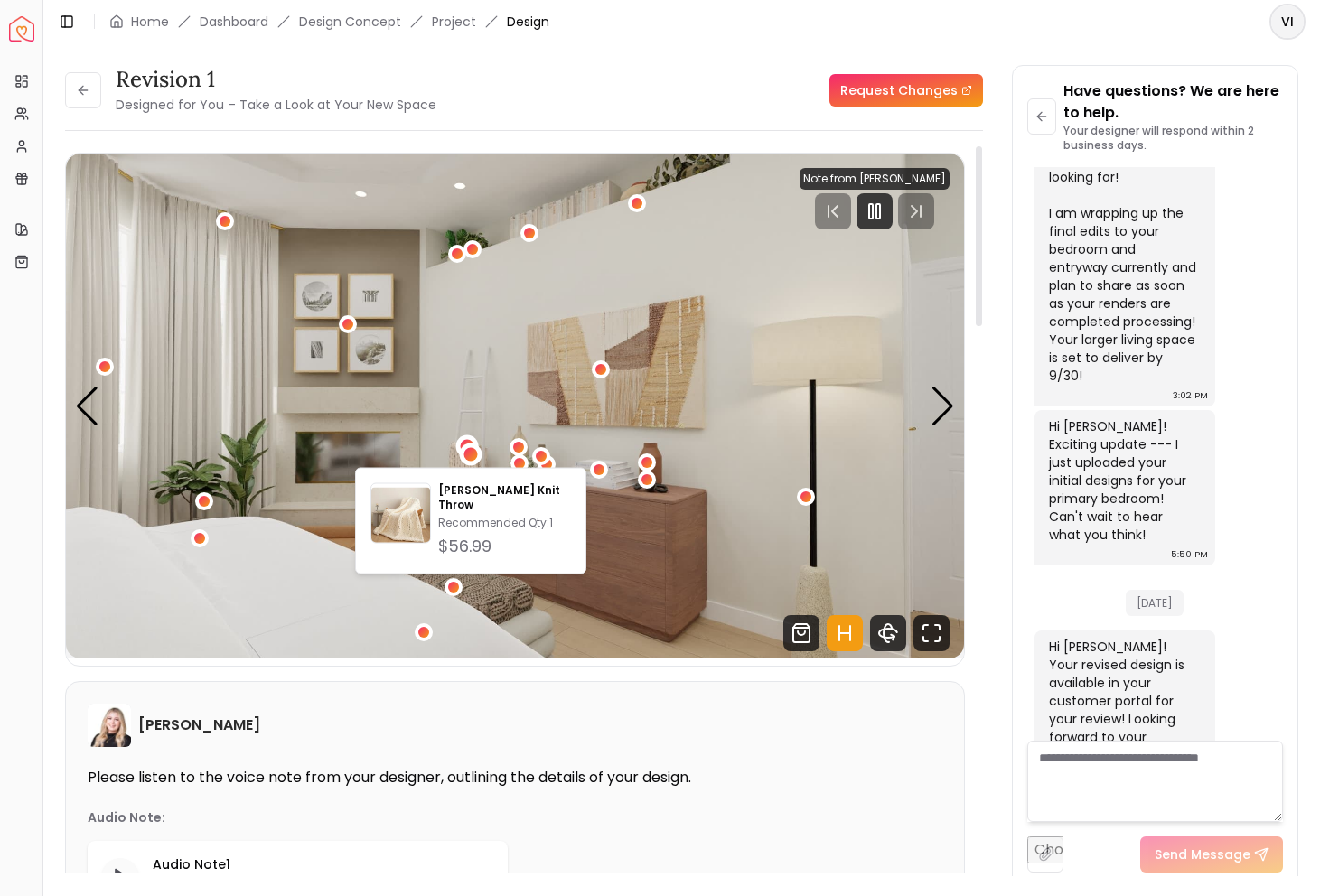
click at [462, 439] on div "4 / 5" at bounding box center [466, 446] width 22 height 22
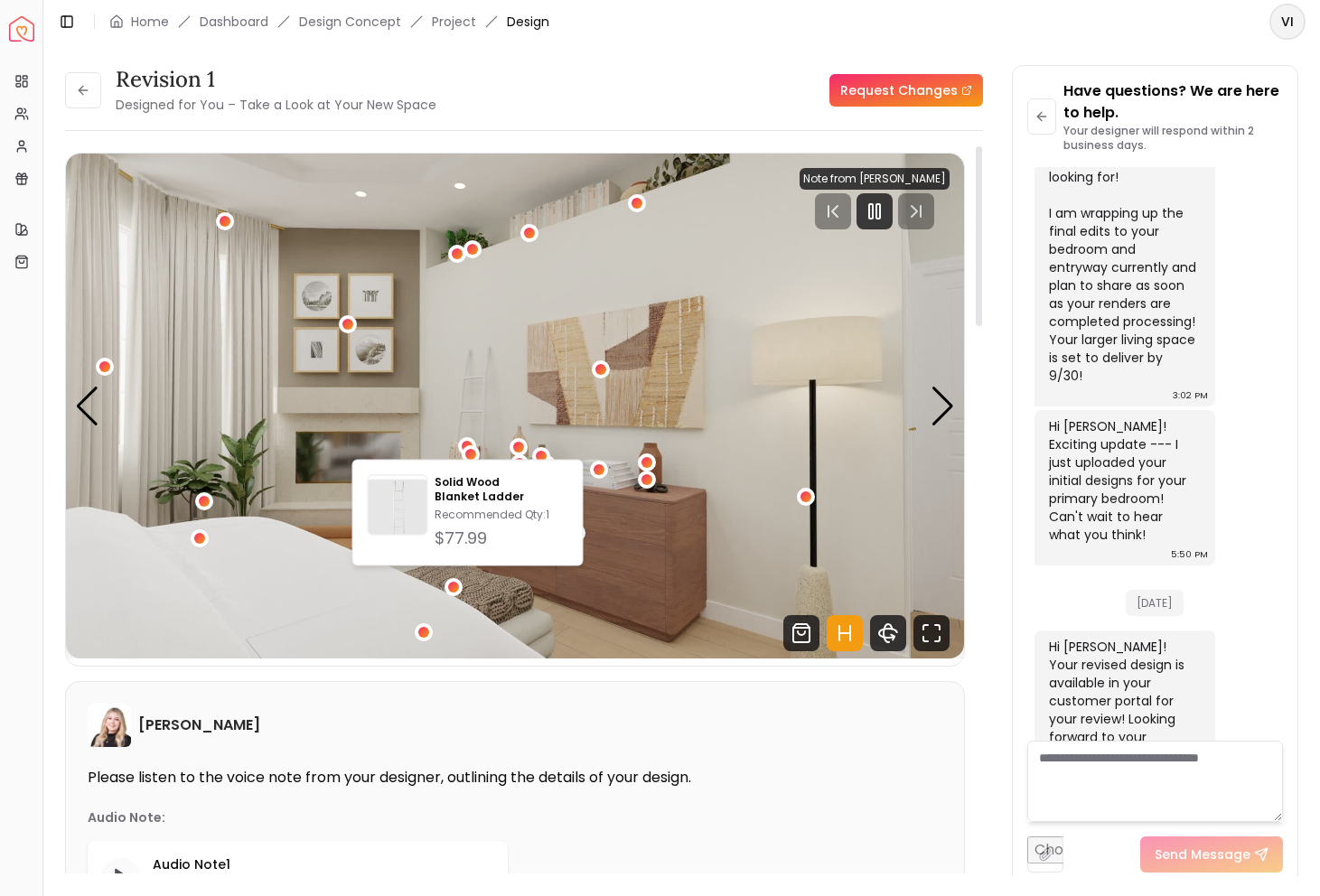
click at [417, 455] on img "4 / 5" at bounding box center [515, 406] width 898 height 505
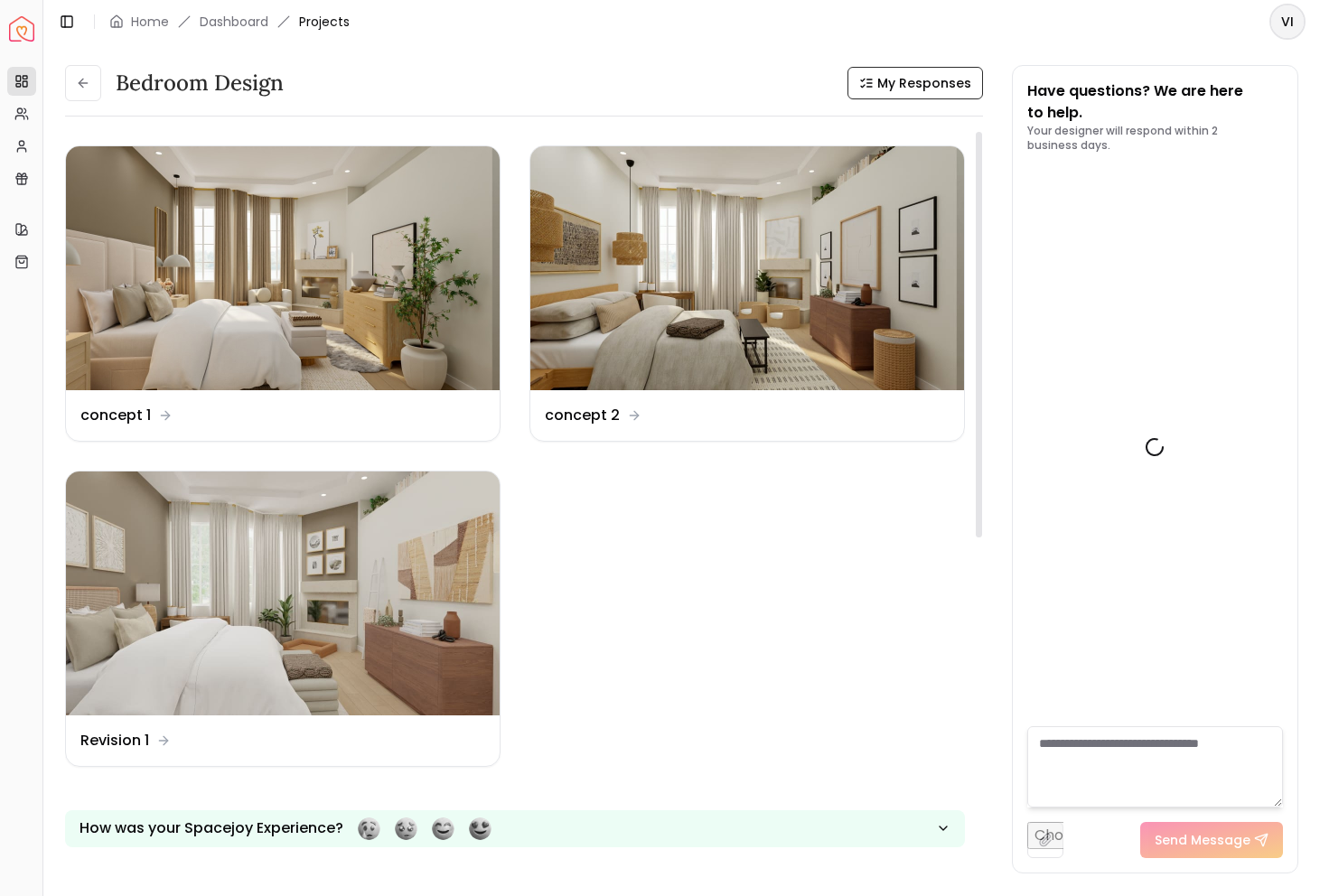
scroll to position [2078, 0]
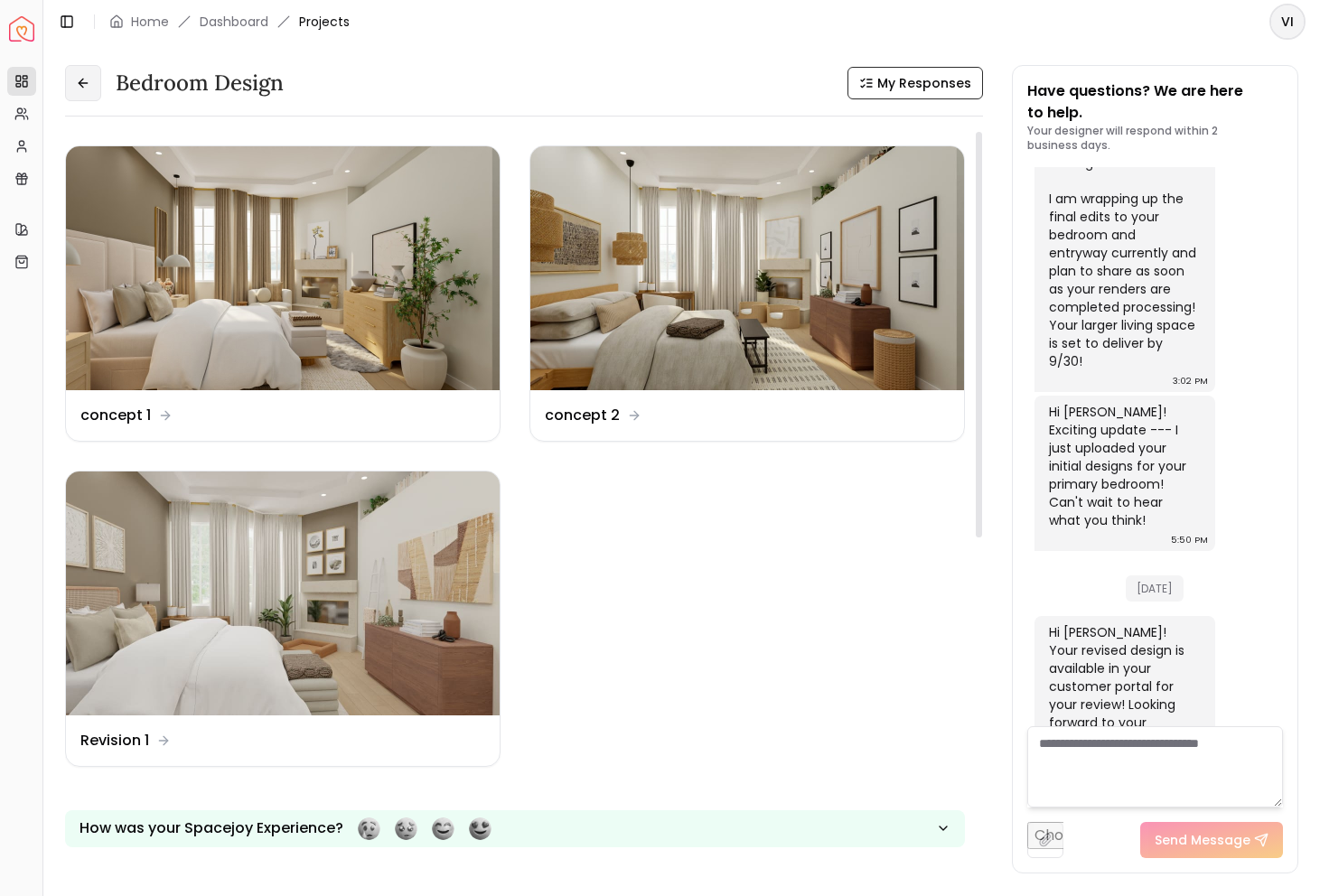
click at [88, 87] on icon at bounding box center [83, 83] width 14 height 14
